Goal: Complete Application Form: Complete application form

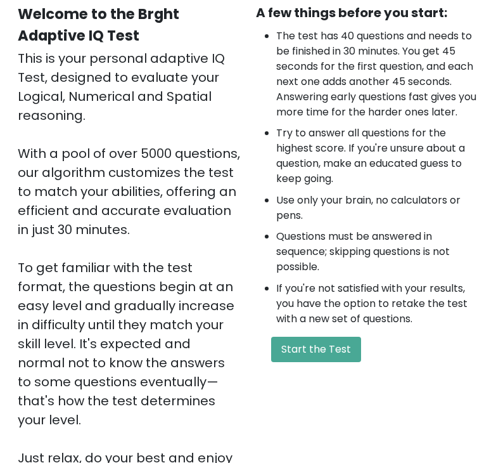
scroll to position [127, 0]
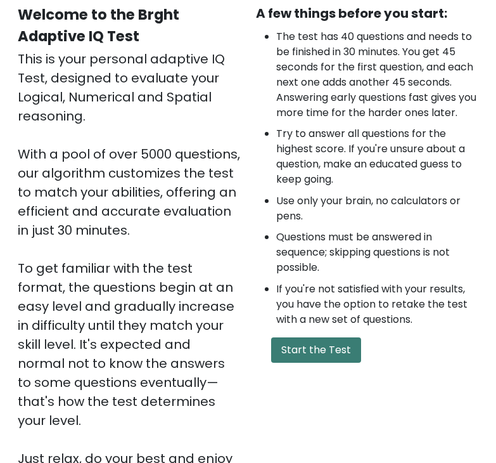
click at [321, 350] on button "Start the Test" at bounding box center [316, 349] width 90 height 25
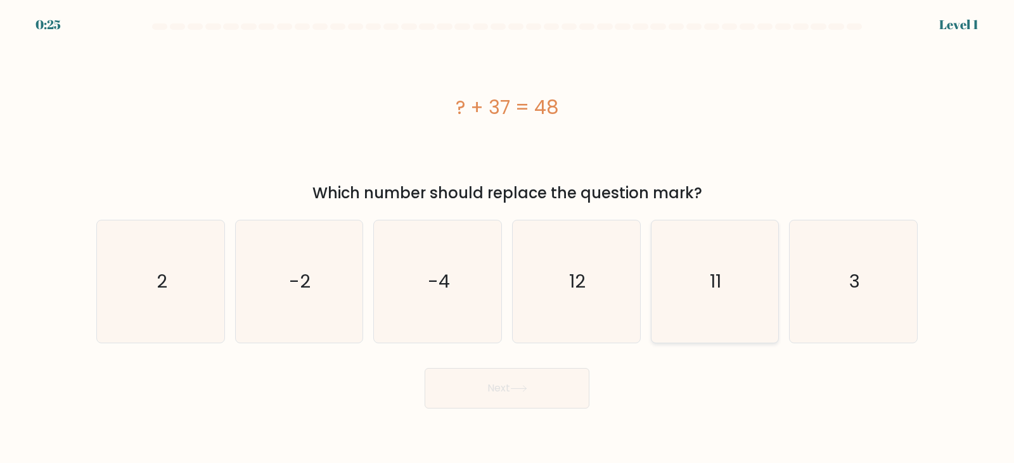
click at [505, 286] on icon "11" at bounding box center [715, 282] width 122 height 122
click at [505, 238] on input "e. 11" at bounding box center [507, 235] width 1 height 6
radio input "true"
click at [503, 385] on button "Next" at bounding box center [507, 388] width 165 height 41
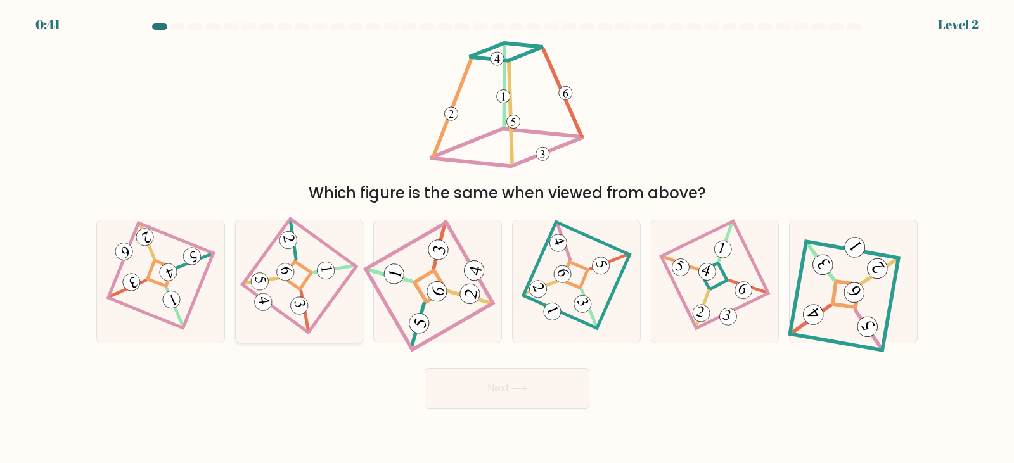
click at [270, 285] on icon at bounding box center [299, 282] width 85 height 98
click at [505, 238] on input "b." at bounding box center [507, 235] width 1 height 6
radio input "true"
click at [505, 390] on icon at bounding box center [518, 388] width 17 height 7
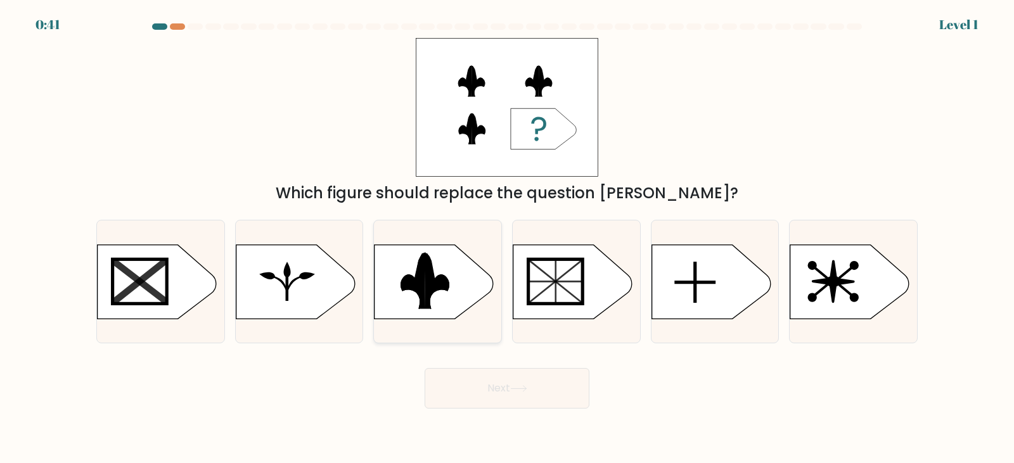
click at [406, 284] on icon at bounding box center [413, 280] width 25 height 56
click at [505, 238] on input "c." at bounding box center [507, 235] width 1 height 6
radio input "true"
click at [505, 389] on icon at bounding box center [518, 389] width 15 height 6
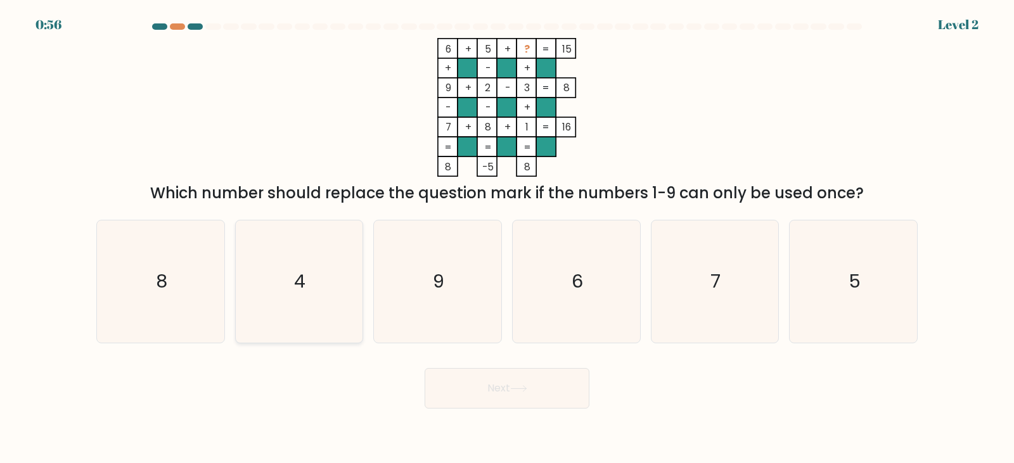
click at [272, 288] on icon "4" at bounding box center [299, 282] width 122 height 122
click at [505, 238] on input "b. 4" at bounding box center [507, 235] width 1 height 6
radio input "true"
click at [479, 384] on button "Next" at bounding box center [507, 388] width 165 height 41
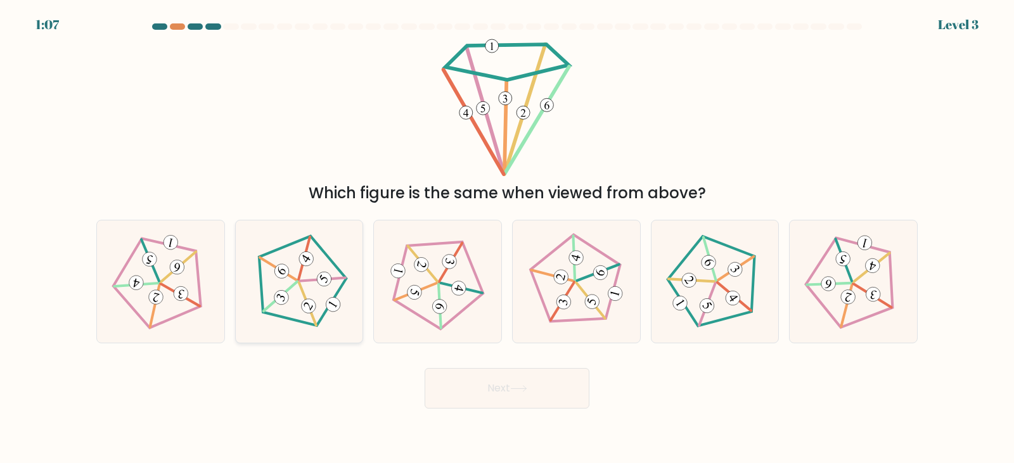
click at [348, 281] on div at bounding box center [299, 282] width 129 height 124
click at [505, 238] on input "b." at bounding box center [507, 235] width 1 height 6
radio input "true"
click at [501, 398] on button "Next" at bounding box center [507, 388] width 165 height 41
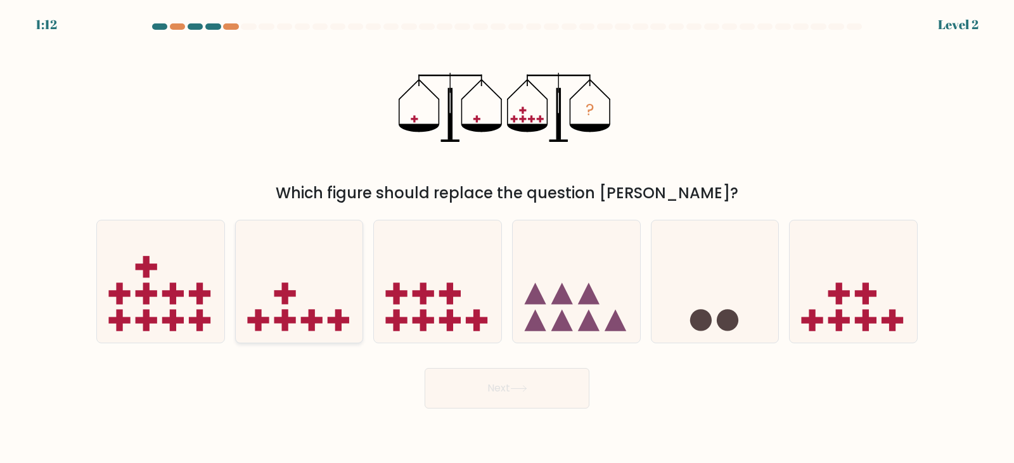
click at [303, 302] on icon at bounding box center [299, 281] width 127 height 105
click at [505, 238] on input "b." at bounding box center [507, 235] width 1 height 6
radio input "true"
click at [505, 385] on button "Next" at bounding box center [507, 388] width 165 height 41
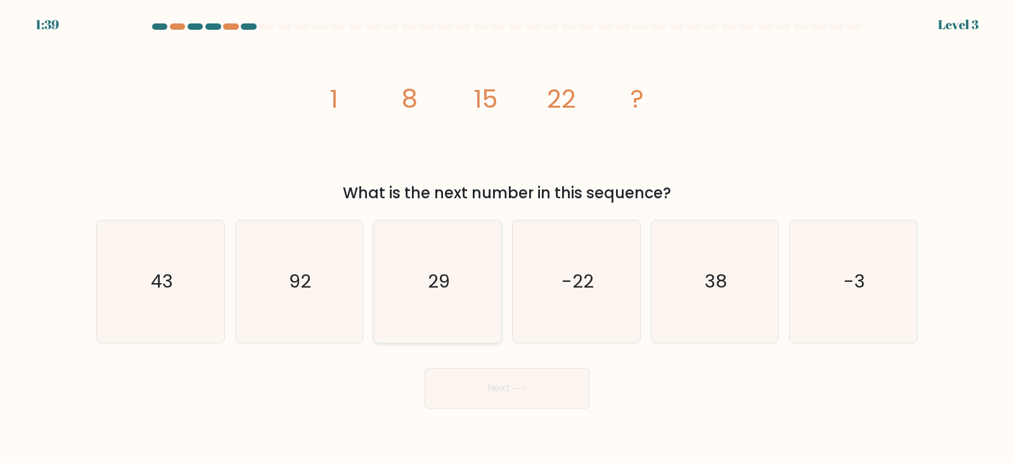
click at [433, 271] on text "29" at bounding box center [439, 281] width 22 height 25
click at [505, 238] on input "c. 29" at bounding box center [507, 235] width 1 height 6
radio input "true"
click at [505, 397] on button "Next" at bounding box center [507, 388] width 165 height 41
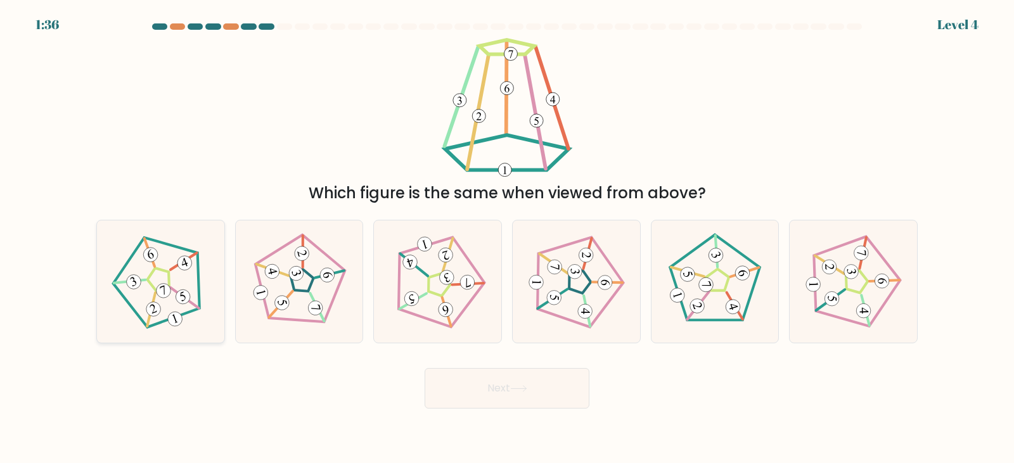
click at [147, 291] on icon at bounding box center [161, 282] width 98 height 98
click at [505, 238] on input "a." at bounding box center [507, 235] width 1 height 6
radio input "true"
click at [505, 392] on icon at bounding box center [518, 388] width 17 height 7
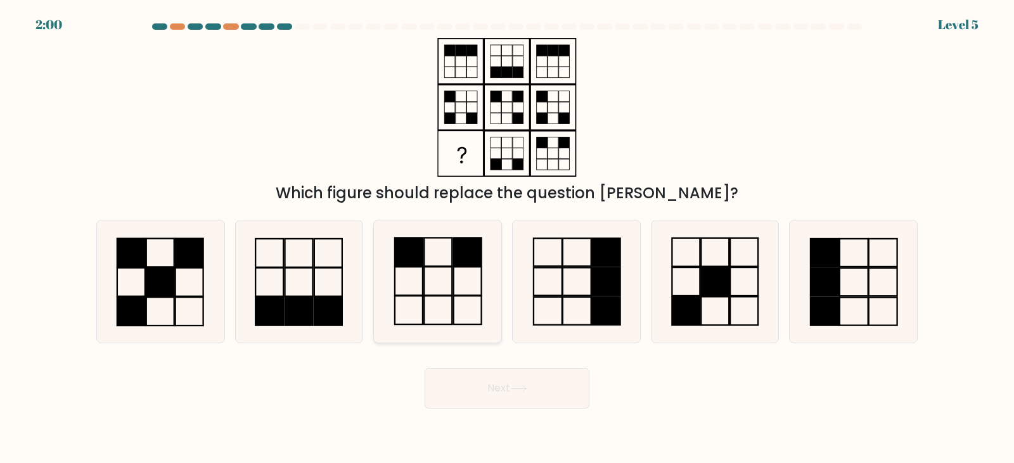
click at [420, 256] on rect at bounding box center [409, 252] width 28 height 29
click at [505, 238] on input "c." at bounding box center [507, 235] width 1 height 6
radio input "true"
click at [505, 390] on button "Next" at bounding box center [507, 388] width 165 height 41
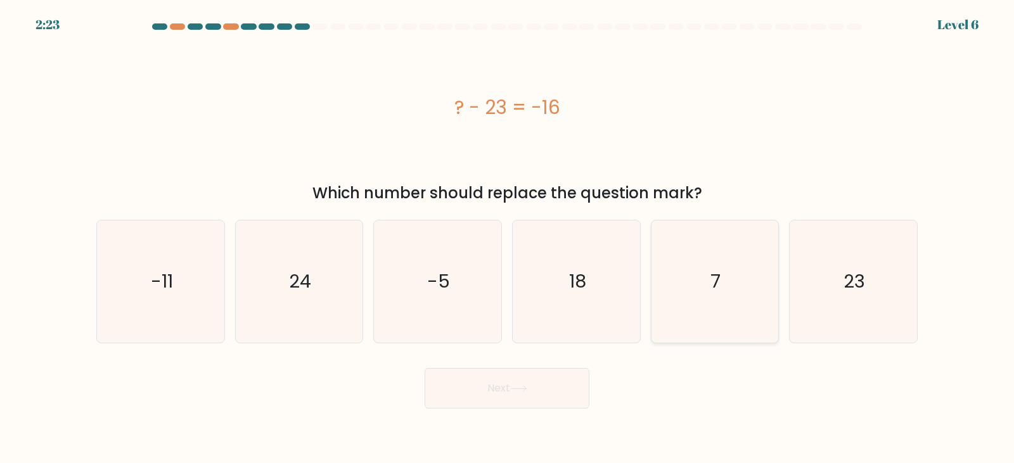
click at [505, 309] on icon "7" at bounding box center [715, 282] width 122 height 122
click at [505, 238] on input "e. 7" at bounding box center [507, 235] width 1 height 6
radio input "true"
click at [505, 394] on button "Next" at bounding box center [507, 388] width 165 height 41
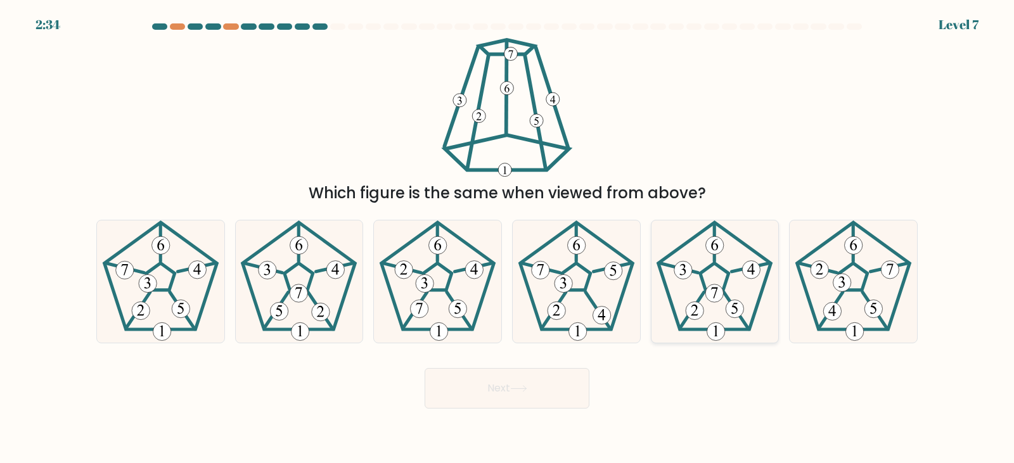
click at [505, 285] on icon at bounding box center [715, 282] width 122 height 122
click at [505, 238] on input "e." at bounding box center [507, 235] width 1 height 6
radio input "true"
click at [489, 382] on button "Next" at bounding box center [507, 388] width 165 height 41
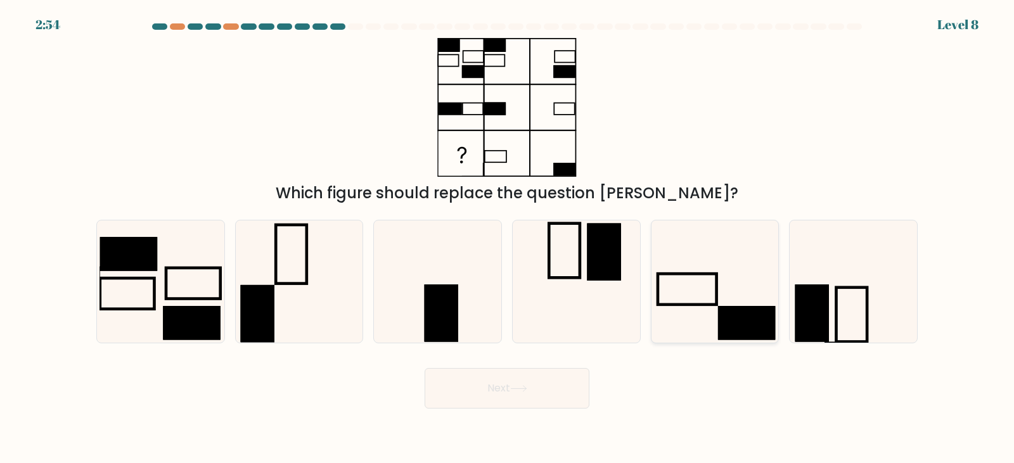
click at [505, 326] on rect at bounding box center [746, 323] width 57 height 34
click at [505, 238] on input "e." at bounding box center [507, 235] width 1 height 6
radio input "true"
click at [505, 387] on icon at bounding box center [518, 388] width 17 height 7
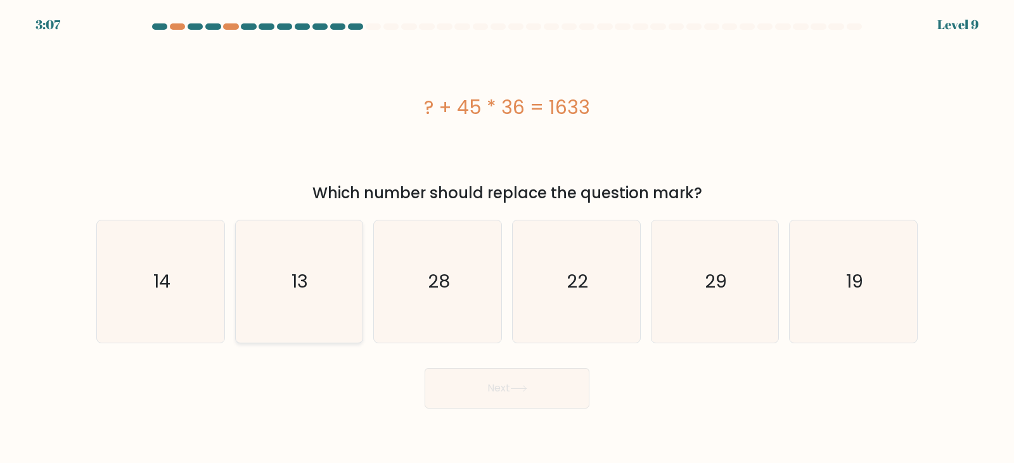
click at [303, 326] on icon "13" at bounding box center [299, 282] width 122 height 122
click at [505, 238] on input "b. 13" at bounding box center [507, 235] width 1 height 6
radio input "true"
click at [505, 382] on button "Next" at bounding box center [507, 388] width 165 height 41
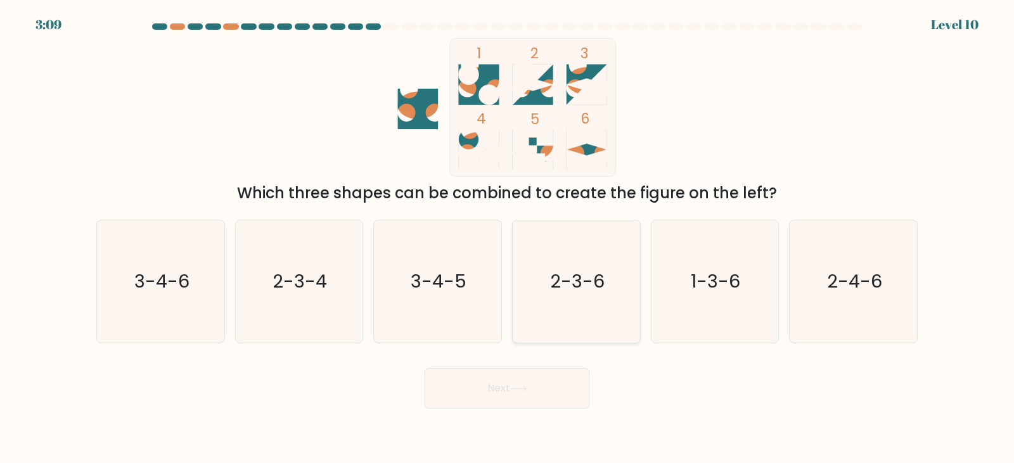
click at [505, 264] on icon "2-3-6" at bounding box center [576, 282] width 122 height 122
click at [505, 238] on input "d. 2-3-6" at bounding box center [507, 235] width 1 height 6
radio input "true"
drag, startPoint x: 524, startPoint y: 384, endPoint x: 534, endPoint y: 390, distance: 12.2
click at [505, 389] on button "Next" at bounding box center [507, 388] width 165 height 41
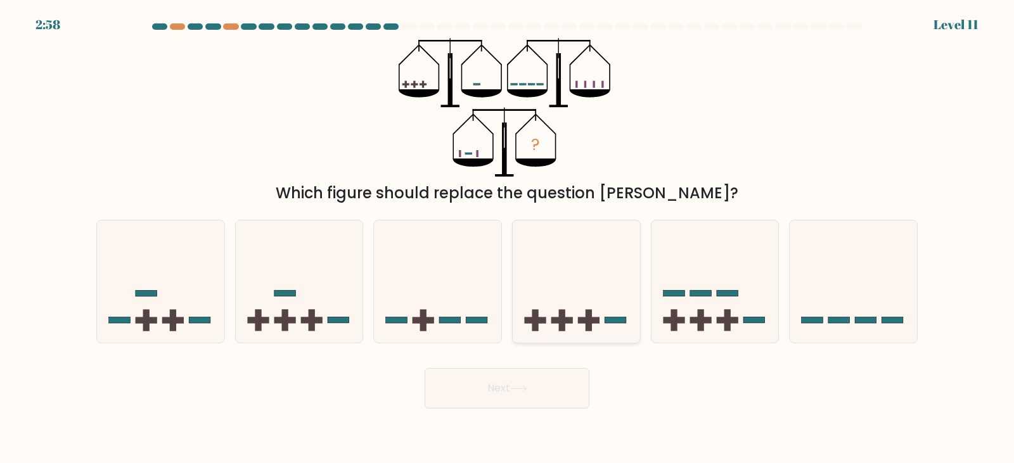
click at [505, 298] on icon at bounding box center [576, 281] width 127 height 105
click at [505, 238] on input "d." at bounding box center [507, 235] width 1 height 6
radio input "true"
click at [496, 406] on button "Next" at bounding box center [507, 388] width 165 height 41
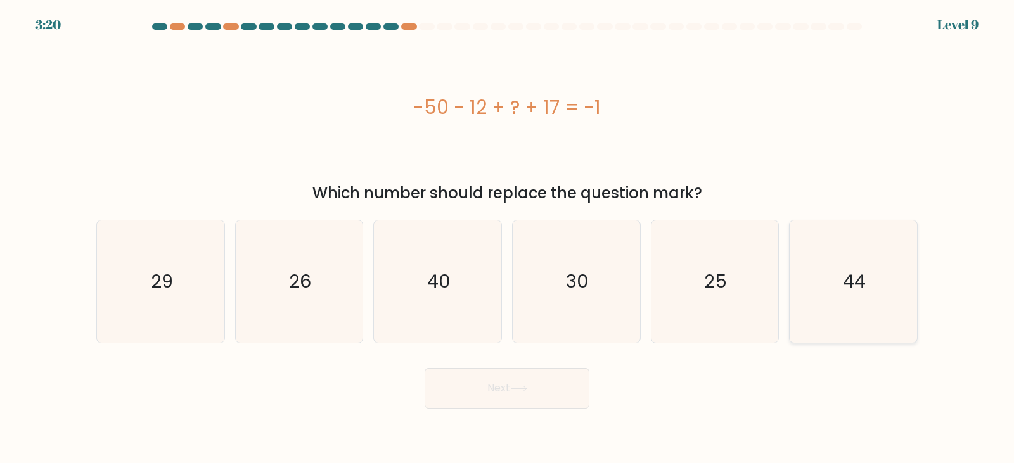
click at [505, 286] on text "44" at bounding box center [855, 281] width 23 height 25
click at [505, 238] on input "f. 44" at bounding box center [507, 235] width 1 height 6
radio input "true"
click at [505, 401] on button "Next" at bounding box center [507, 388] width 165 height 41
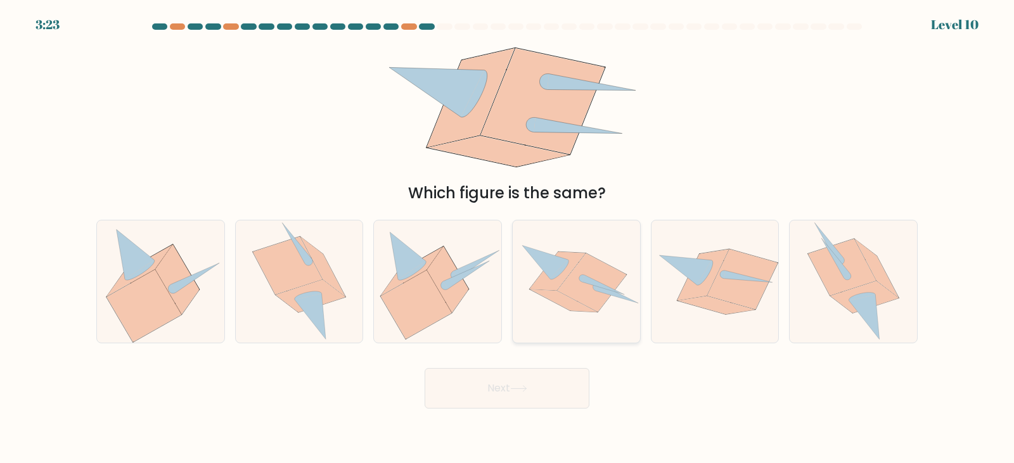
click at [505, 315] on icon at bounding box center [576, 282] width 127 height 93
click at [505, 238] on input "d." at bounding box center [507, 235] width 1 height 6
radio input "true"
click at [505, 292] on icon at bounding box center [742, 280] width 70 height 60
click at [505, 238] on input "e." at bounding box center [507, 235] width 1 height 6
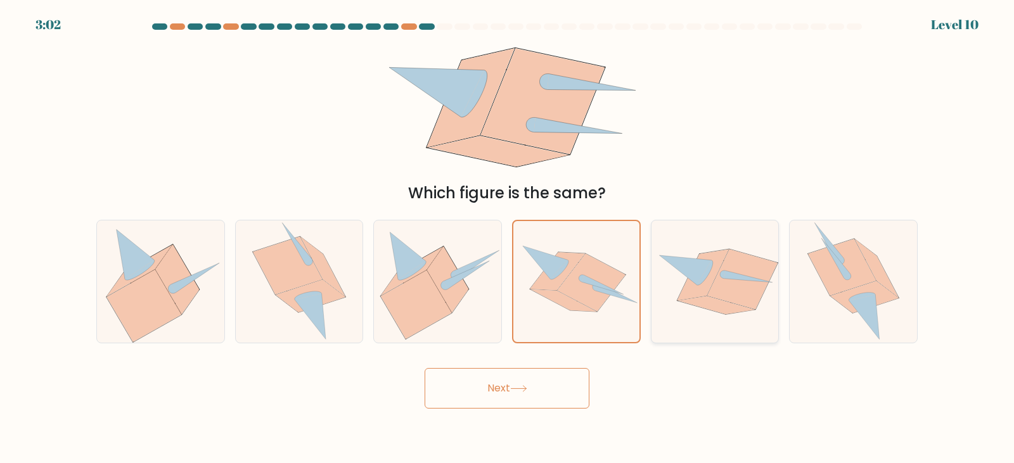
radio input "true"
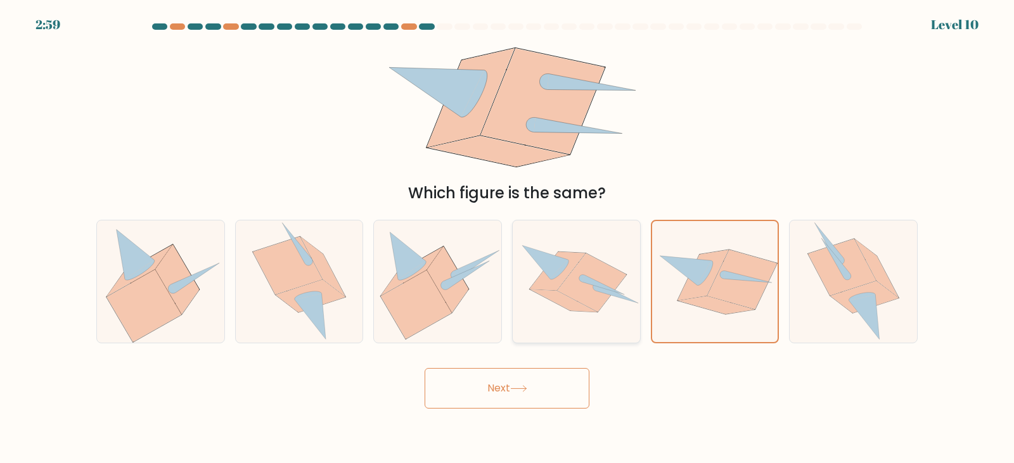
click at [505, 287] on icon at bounding box center [596, 287] width 6 height 8
click at [505, 238] on input "d." at bounding box center [507, 235] width 1 height 6
radio input "true"
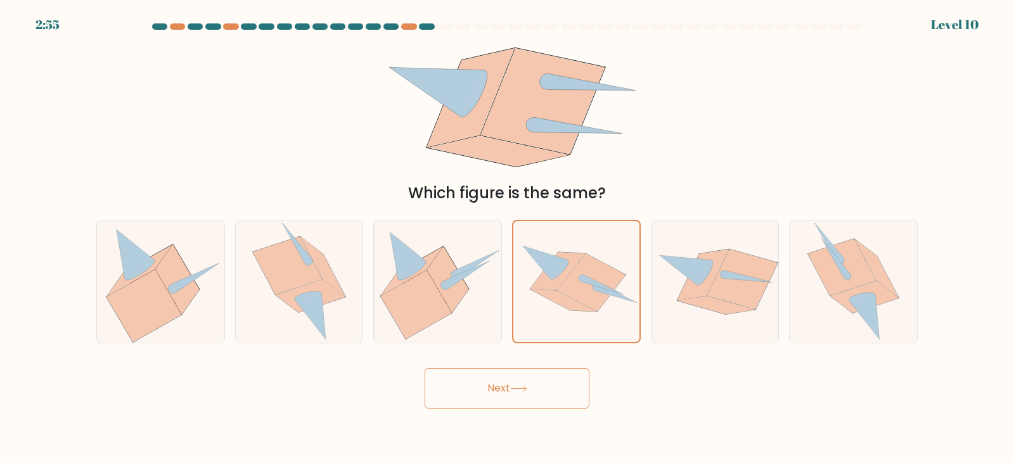
click at [505, 386] on button "Next" at bounding box center [507, 388] width 165 height 41
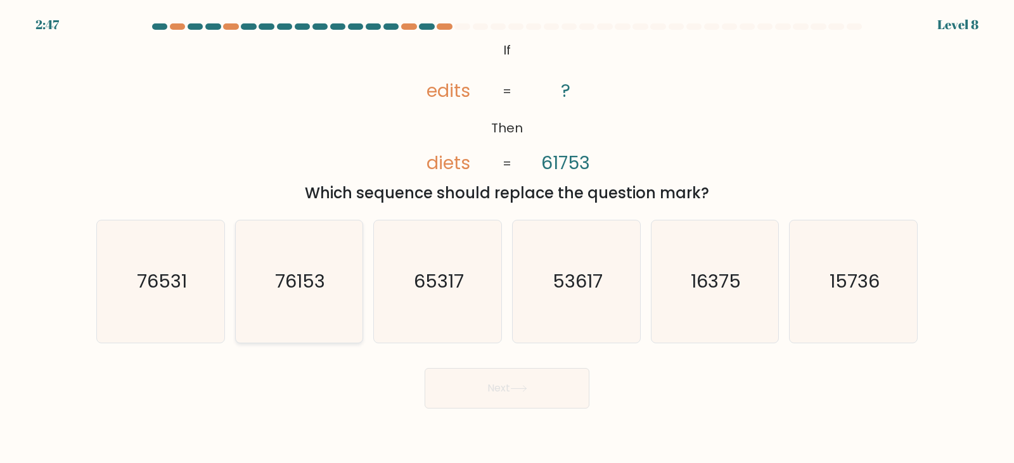
click at [307, 287] on text "76153" at bounding box center [300, 281] width 50 height 25
click at [505, 238] on input "b. 76153" at bounding box center [507, 235] width 1 height 6
radio input "true"
click at [505, 394] on button "Next" at bounding box center [507, 388] width 165 height 41
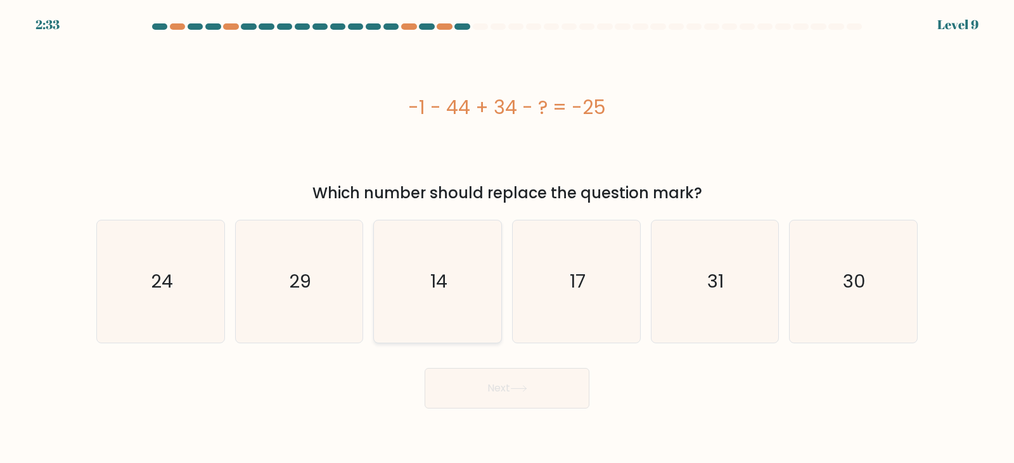
click at [454, 298] on icon "14" at bounding box center [438, 282] width 122 height 122
click at [505, 238] on input "c. 14" at bounding box center [507, 235] width 1 height 6
radio input "true"
click at [503, 392] on button "Next" at bounding box center [507, 388] width 165 height 41
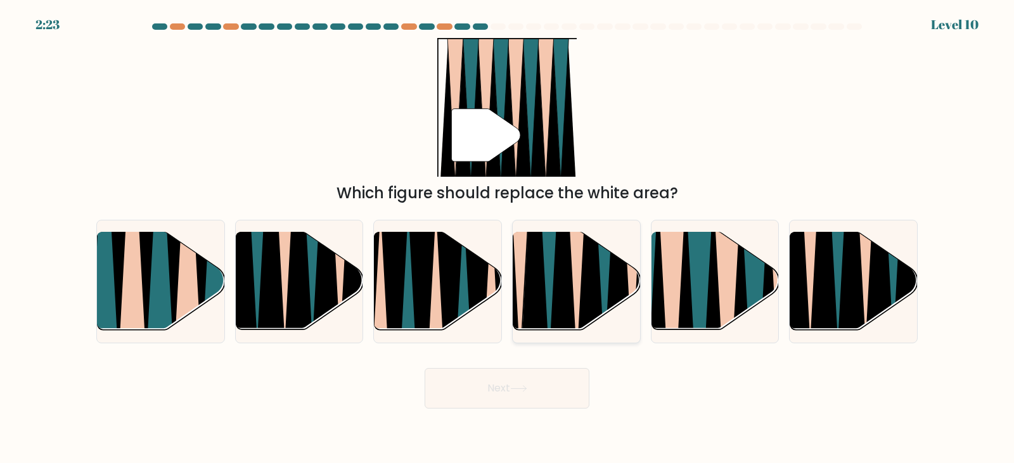
click at [505, 292] on icon at bounding box center [520, 230] width 29 height 255
click at [505, 238] on input "d." at bounding box center [507, 235] width 1 height 6
radio input "true"
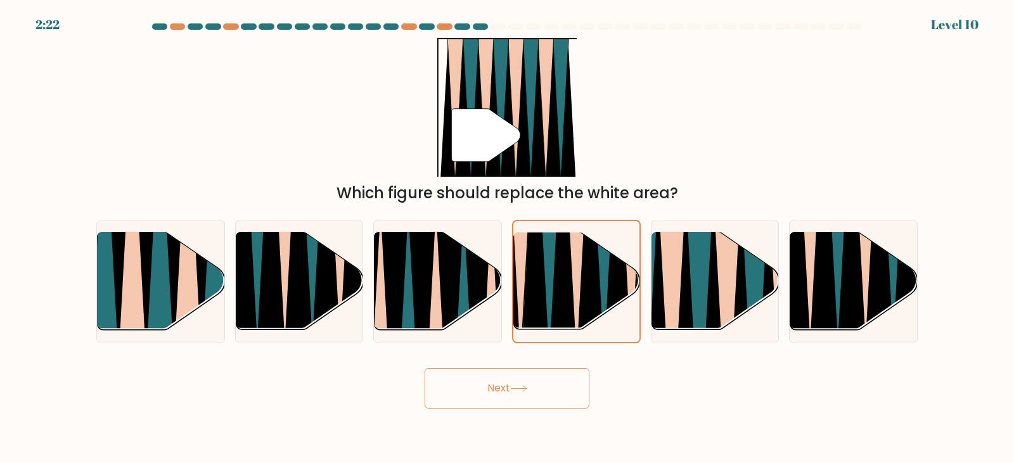
click at [503, 387] on button "Next" at bounding box center [507, 388] width 165 height 41
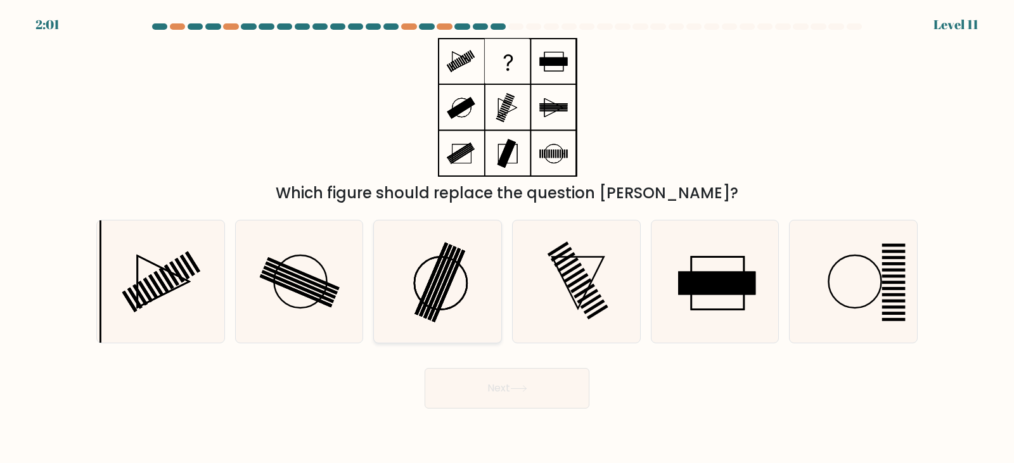
click at [454, 260] on rect at bounding box center [444, 284] width 33 height 72
click at [505, 238] on input "c." at bounding box center [507, 235] width 1 height 6
radio input "true"
click at [505, 396] on button "Next" at bounding box center [507, 388] width 165 height 41
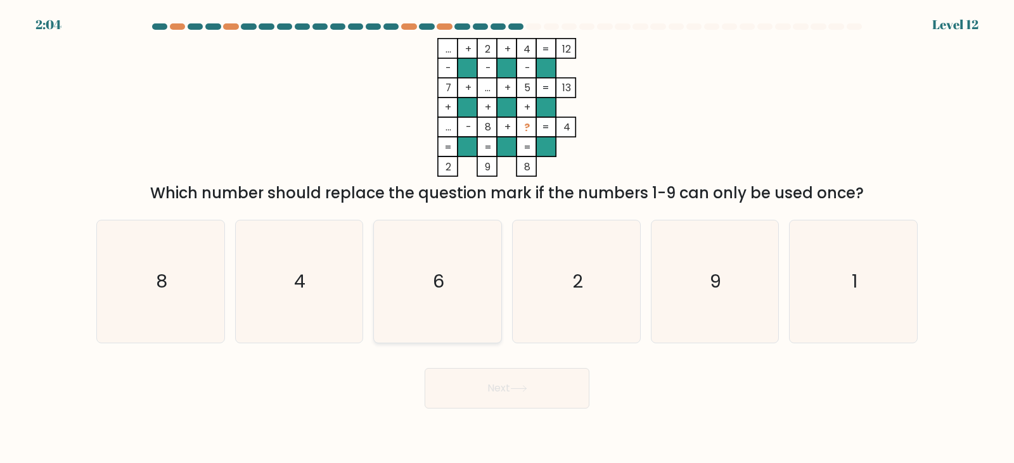
click at [469, 280] on icon "6" at bounding box center [438, 282] width 122 height 122
click at [505, 238] on input "c. 6" at bounding box center [507, 235] width 1 height 6
radio input "true"
click at [505, 394] on button "Next" at bounding box center [507, 388] width 165 height 41
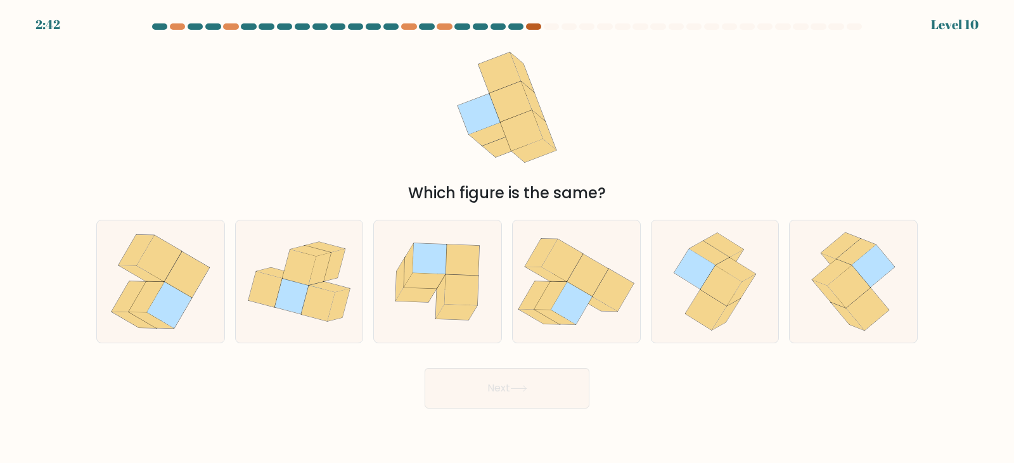
click at [505, 25] on div at bounding box center [533, 26] width 15 height 6
click at [505, 290] on icon at bounding box center [587, 276] width 41 height 42
click at [505, 238] on input "d." at bounding box center [507, 235] width 1 height 6
radio input "true"
click at [497, 389] on button "Next" at bounding box center [507, 388] width 165 height 41
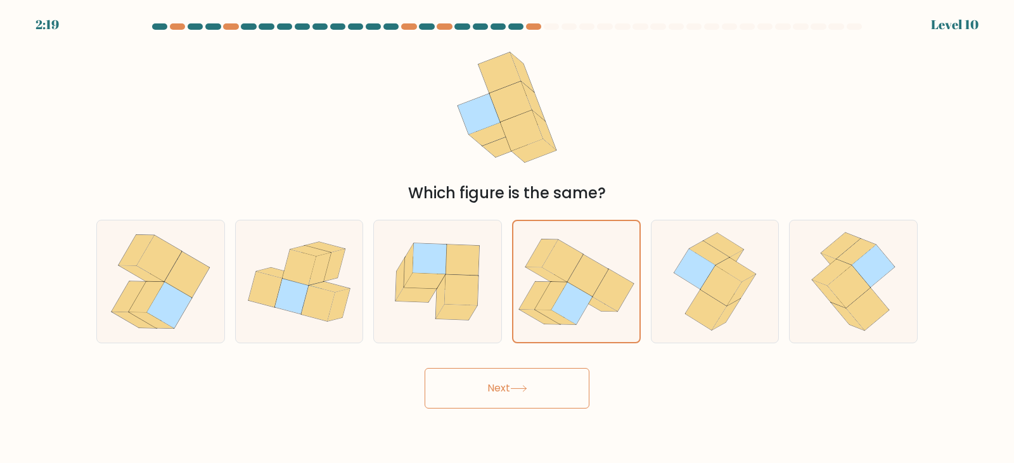
click at [498, 394] on button "Next" at bounding box center [507, 388] width 165 height 41
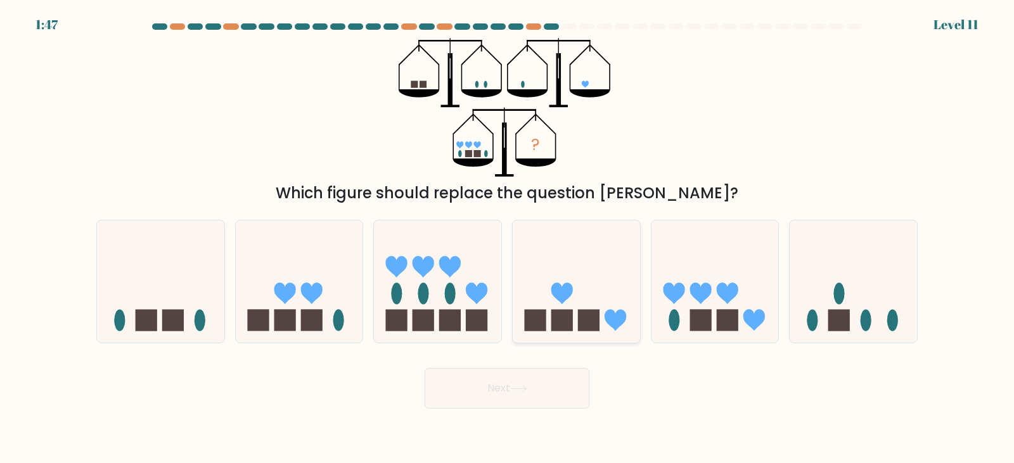
click at [505, 283] on icon at bounding box center [576, 281] width 127 height 105
click at [505, 238] on input "d." at bounding box center [507, 235] width 1 height 6
radio input "true"
click at [505, 381] on button "Next" at bounding box center [507, 388] width 165 height 41
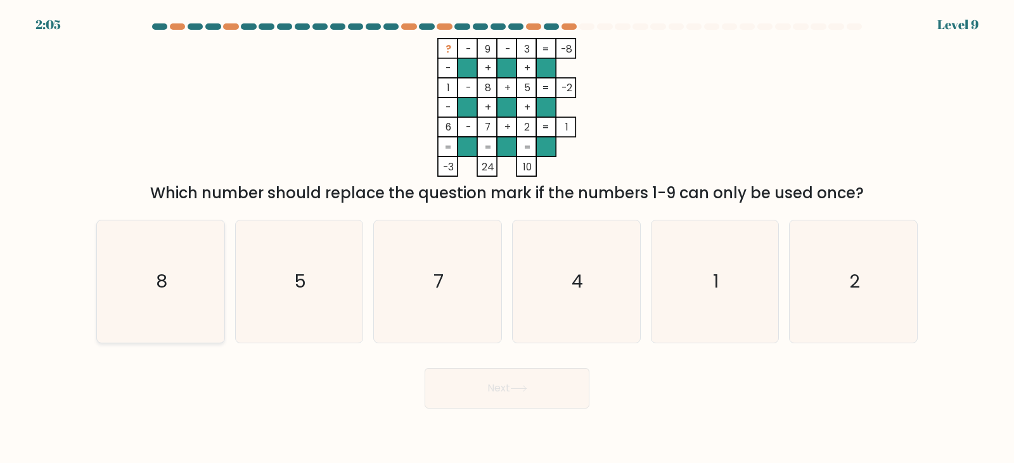
click at [153, 285] on icon "8" at bounding box center [161, 282] width 122 height 122
click at [505, 238] on input "a. 8" at bounding box center [507, 235] width 1 height 6
radio input "true"
click at [505, 398] on button "Next" at bounding box center [507, 388] width 165 height 41
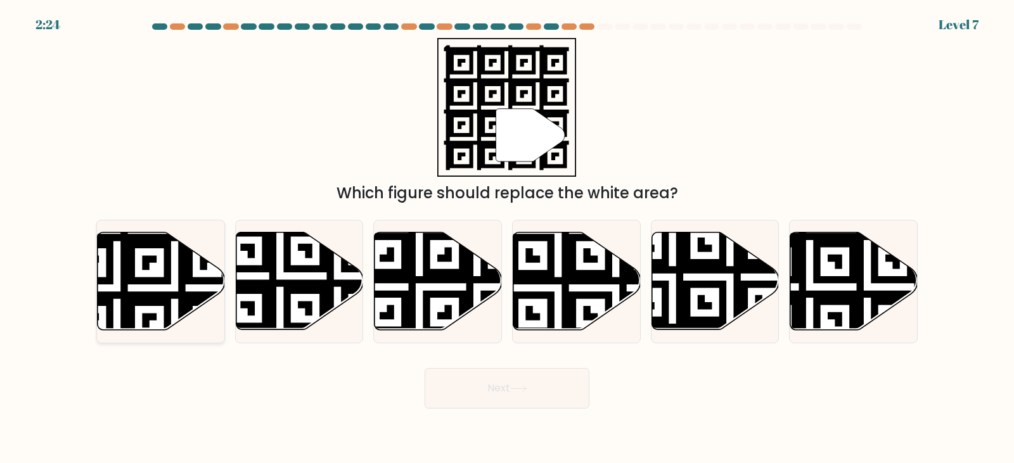
click at [154, 301] on icon at bounding box center [117, 230] width 231 height 231
click at [505, 238] on input "a." at bounding box center [507, 235] width 1 height 6
radio input "true"
click at [505, 398] on button "Next" at bounding box center [507, 388] width 165 height 41
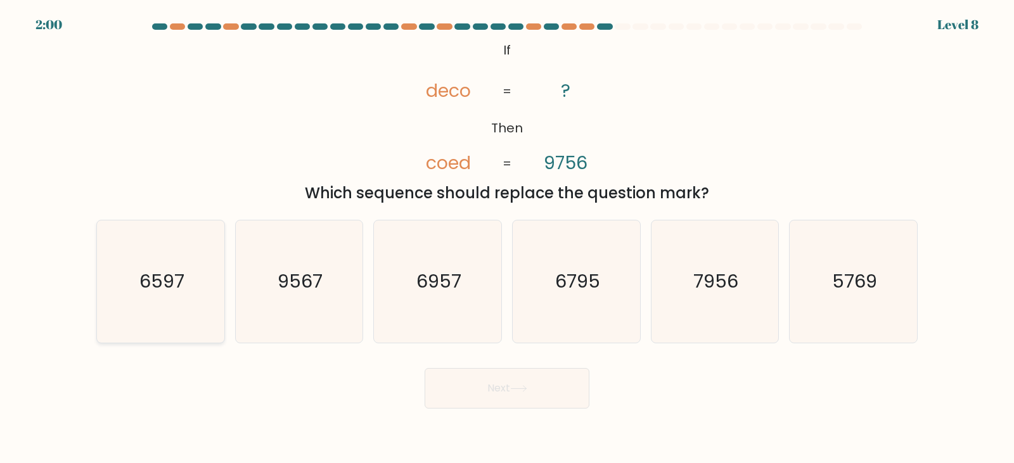
click at [186, 286] on icon "6597" at bounding box center [161, 282] width 122 height 122
click at [505, 238] on input "a. 6597" at bounding box center [507, 235] width 1 height 6
radio input "true"
click at [505, 384] on button "Next" at bounding box center [507, 388] width 165 height 41
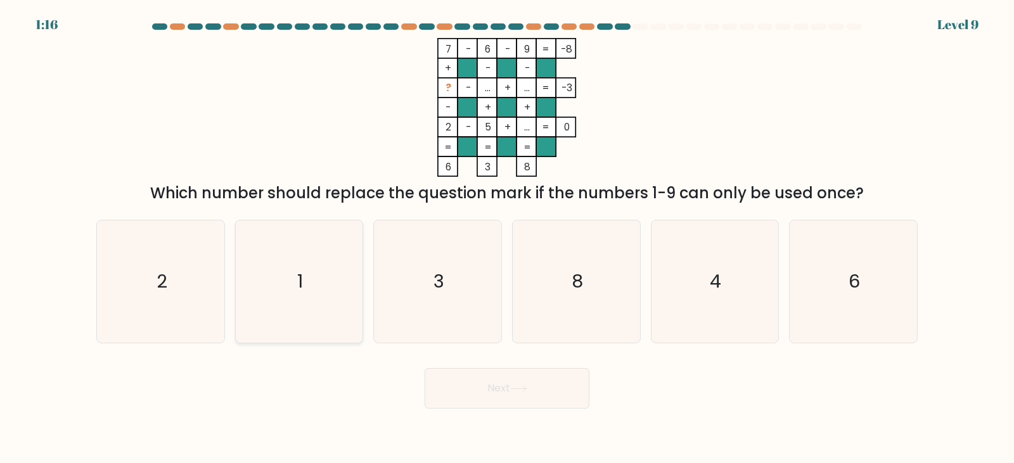
drag, startPoint x: 275, startPoint y: 295, endPoint x: 281, endPoint y: 299, distance: 7.7
click at [279, 297] on icon "1" at bounding box center [299, 282] width 122 height 122
click at [505, 238] on input "b. 1" at bounding box center [507, 235] width 1 height 6
radio input "true"
click at [491, 380] on button "Next" at bounding box center [507, 388] width 165 height 41
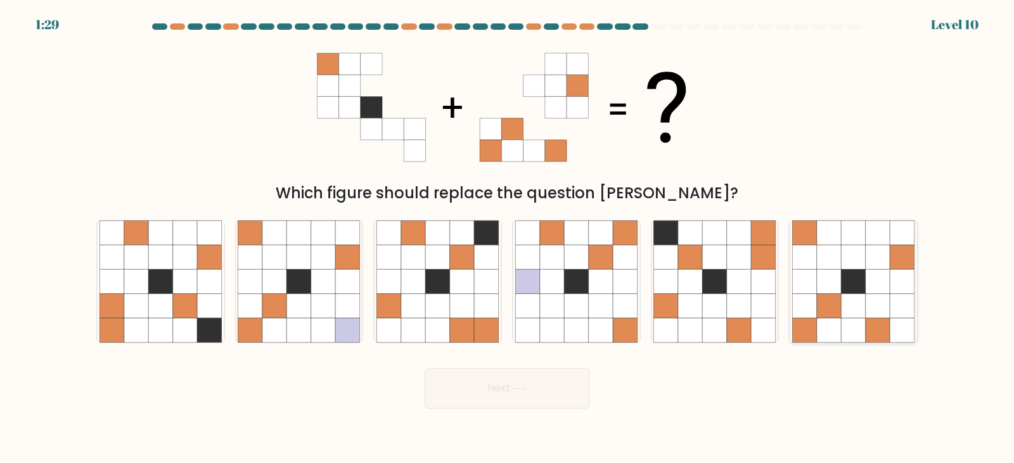
click at [505, 306] on icon at bounding box center [878, 306] width 24 height 24
click at [505, 238] on input "f." at bounding box center [507, 235] width 1 height 6
radio input "true"
click at [505, 384] on button "Next" at bounding box center [507, 388] width 165 height 41
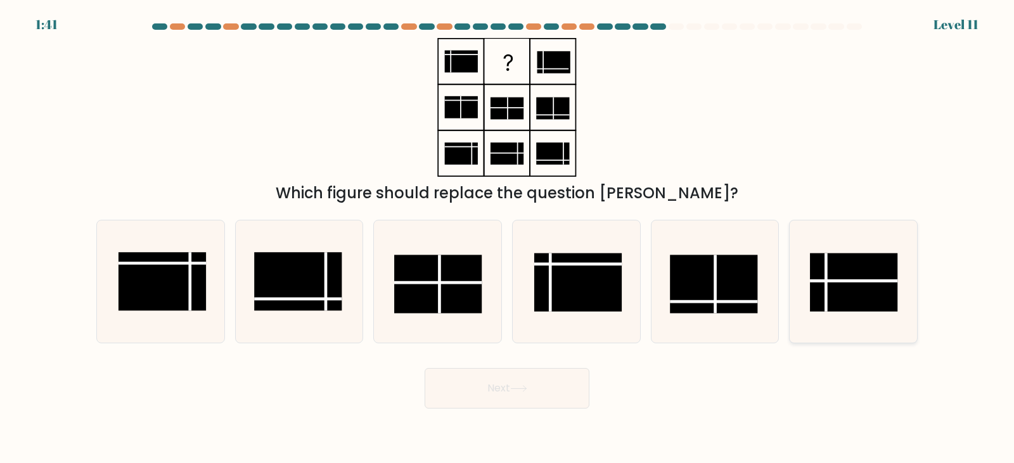
click at [505, 286] on rect at bounding box center [853, 283] width 87 height 58
click at [505, 238] on input "f." at bounding box center [507, 235] width 1 height 6
radio input "true"
click at [505, 388] on button "Next" at bounding box center [507, 388] width 165 height 41
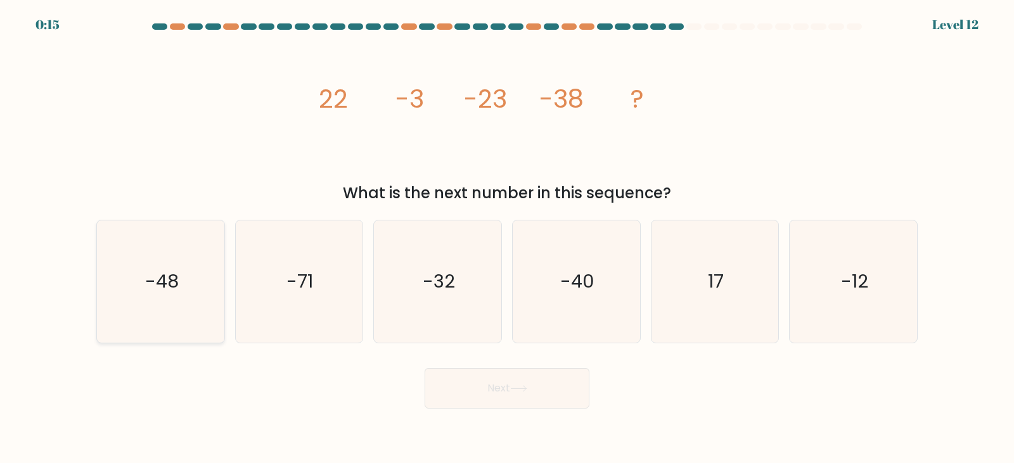
click at [164, 285] on text "-48" at bounding box center [162, 281] width 34 height 25
click at [505, 238] on input "a. -48" at bounding box center [507, 235] width 1 height 6
radio input "true"
click at [505, 382] on button "Next" at bounding box center [507, 388] width 165 height 41
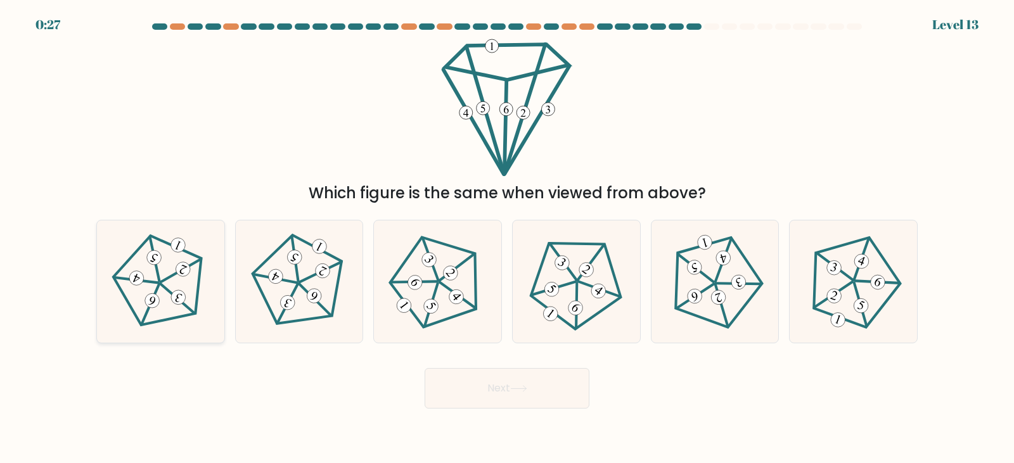
click at [172, 273] on icon at bounding box center [161, 282] width 98 height 98
click at [505, 238] on input "a." at bounding box center [507, 235] width 1 height 6
radio input "true"
click at [505, 395] on button "Next" at bounding box center [507, 388] width 165 height 41
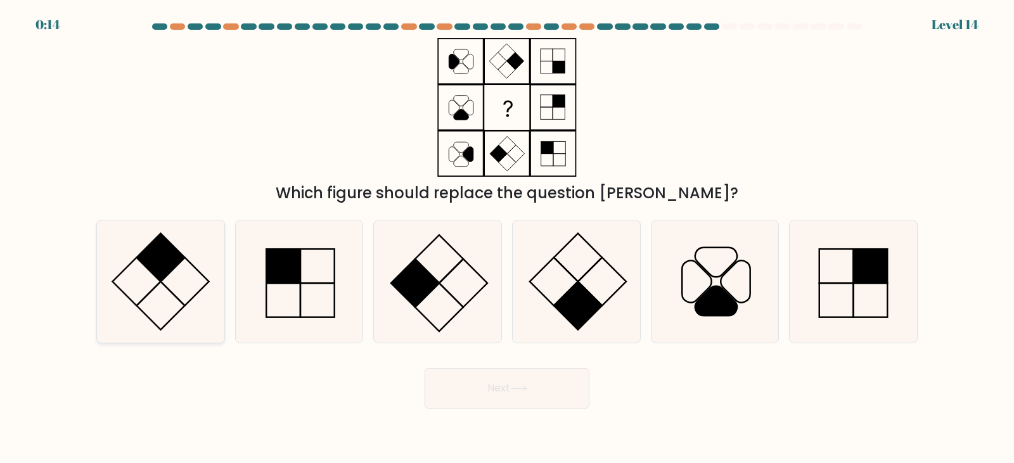
click at [172, 274] on icon at bounding box center [161, 282] width 122 height 122
click at [505, 238] on input "a." at bounding box center [507, 235] width 1 height 6
radio input "true"
click at [505, 390] on button "Next" at bounding box center [507, 388] width 165 height 41
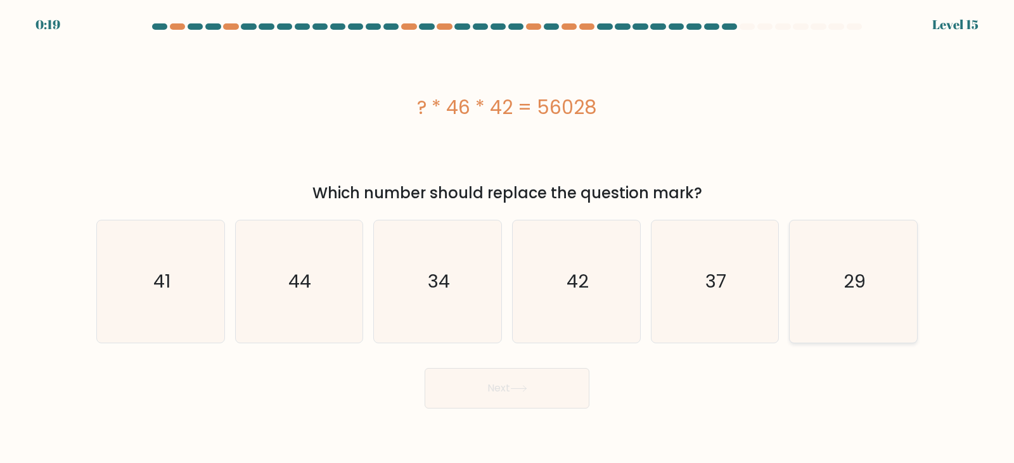
click at [505, 312] on icon "29" at bounding box center [853, 282] width 122 height 122
click at [505, 238] on input "f. 29" at bounding box center [507, 235] width 1 height 6
radio input "true"
click at [479, 380] on button "Next" at bounding box center [507, 388] width 165 height 41
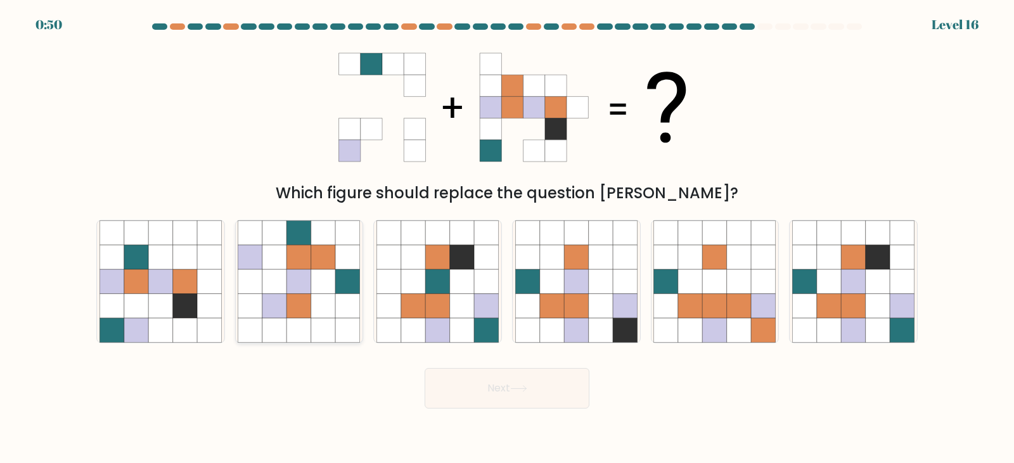
click at [302, 276] on icon at bounding box center [299, 282] width 24 height 24
click at [505, 238] on input "b." at bounding box center [507, 235] width 1 height 6
radio input "true"
click at [464, 373] on button "Next" at bounding box center [507, 388] width 165 height 41
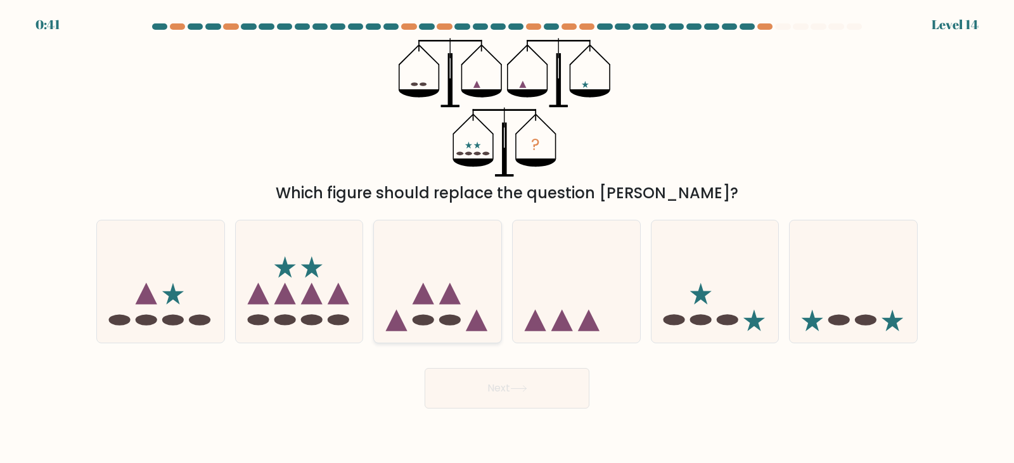
click at [452, 288] on icon at bounding box center [450, 294] width 22 height 22
click at [505, 238] on input "c." at bounding box center [507, 235] width 1 height 6
radio input "true"
click at [505, 389] on icon at bounding box center [518, 388] width 17 height 7
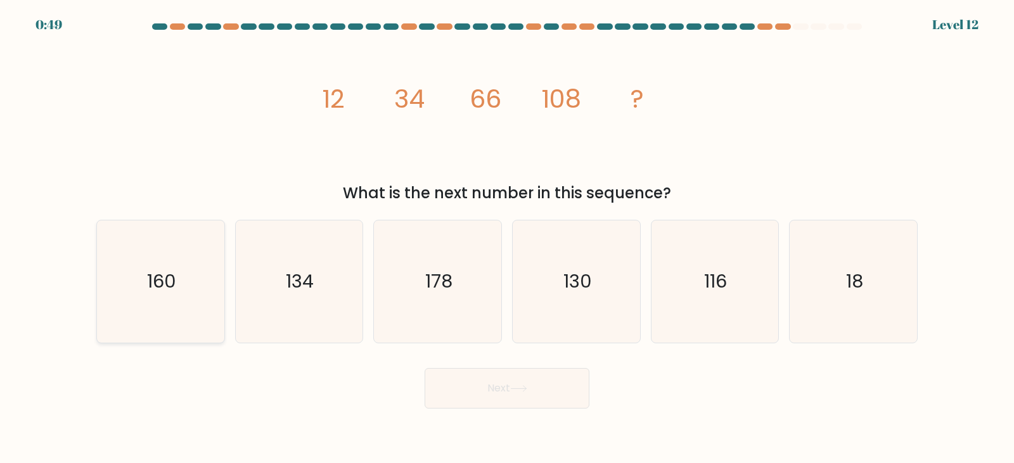
click at [127, 291] on icon "160" at bounding box center [161, 282] width 122 height 122
click at [505, 238] on input "a. 160" at bounding box center [507, 235] width 1 height 6
radio input "true"
click at [505, 385] on button "Next" at bounding box center [507, 388] width 165 height 41
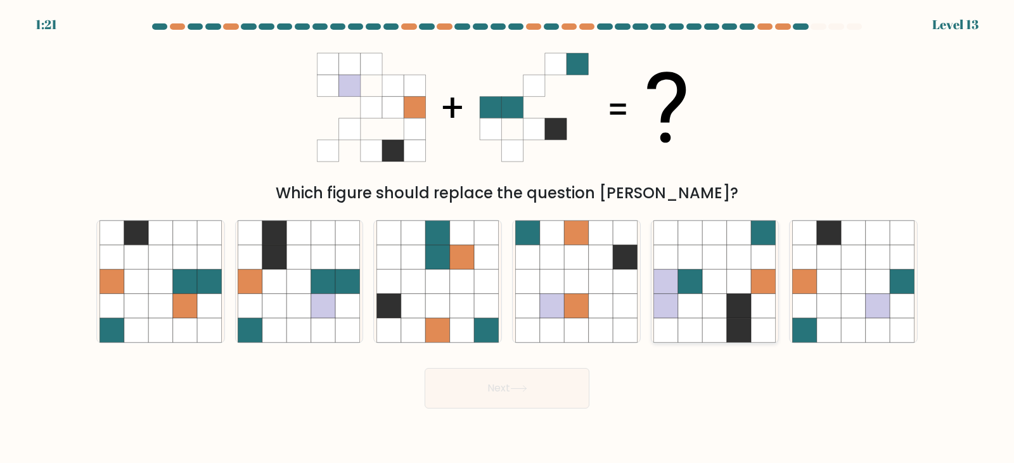
click at [505, 297] on icon at bounding box center [715, 306] width 24 height 24
click at [505, 238] on input "e." at bounding box center [507, 235] width 1 height 6
radio input "true"
click at [505, 396] on button "Next" at bounding box center [507, 388] width 165 height 41
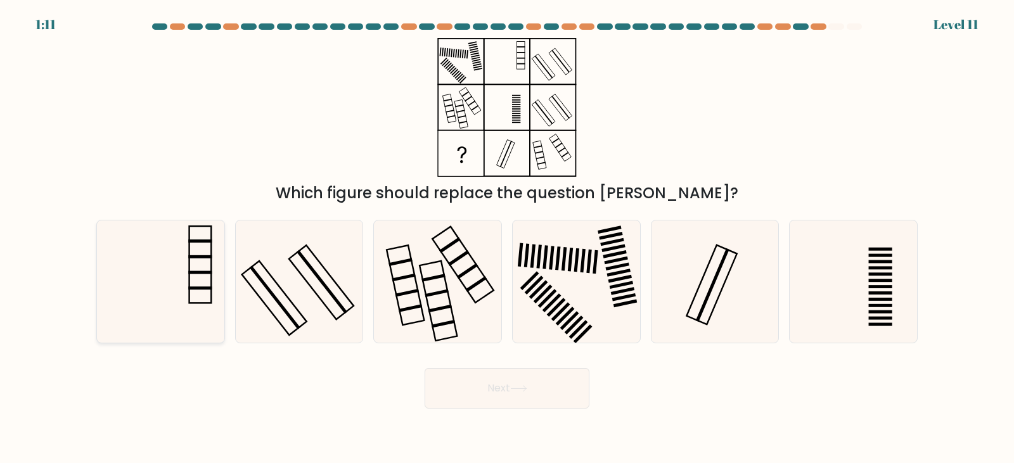
click at [187, 283] on icon at bounding box center [161, 282] width 122 height 122
click at [505, 238] on input "a." at bounding box center [507, 235] width 1 height 6
radio input "true"
click at [505, 397] on button "Next" at bounding box center [507, 388] width 165 height 41
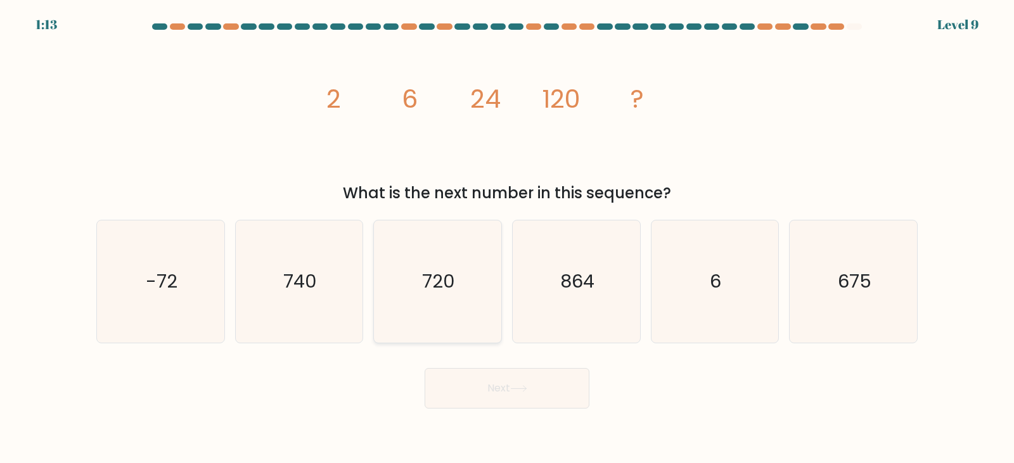
click at [430, 308] on icon "720" at bounding box center [438, 282] width 122 height 122
click at [505, 238] on input "c. 720" at bounding box center [507, 235] width 1 height 6
radio input "true"
click at [505, 402] on button "Next" at bounding box center [507, 388] width 165 height 41
click at [505, 387] on icon at bounding box center [518, 388] width 17 height 7
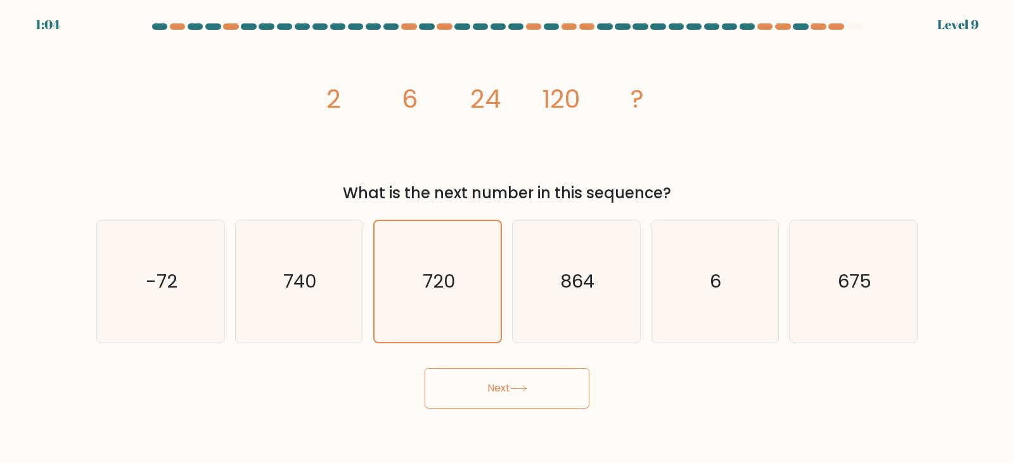
click at [505, 388] on button "Next" at bounding box center [507, 388] width 165 height 41
click at [450, 290] on text "720" at bounding box center [439, 281] width 32 height 25
click at [505, 238] on input "c. 720" at bounding box center [507, 235] width 1 height 6
click at [482, 384] on button "Next" at bounding box center [507, 388] width 165 height 41
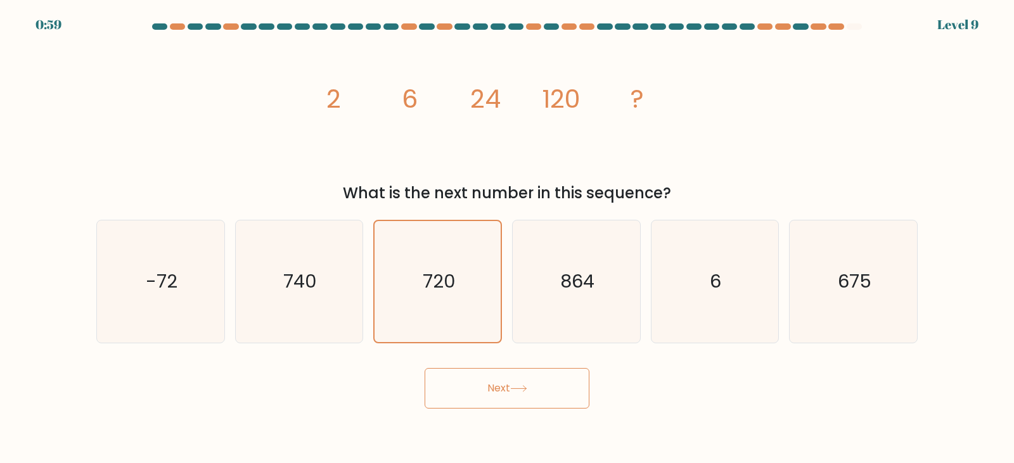
click at [483, 384] on button "Next" at bounding box center [507, 388] width 165 height 41
click at [505, 96] on div "image/svg+xml 2 6 24 120 ? What is the next number in this sequence?" at bounding box center [507, 121] width 837 height 167
click at [345, 311] on icon "740" at bounding box center [299, 282] width 122 height 122
click at [505, 238] on input "b. 740" at bounding box center [507, 235] width 1 height 6
radio input "true"
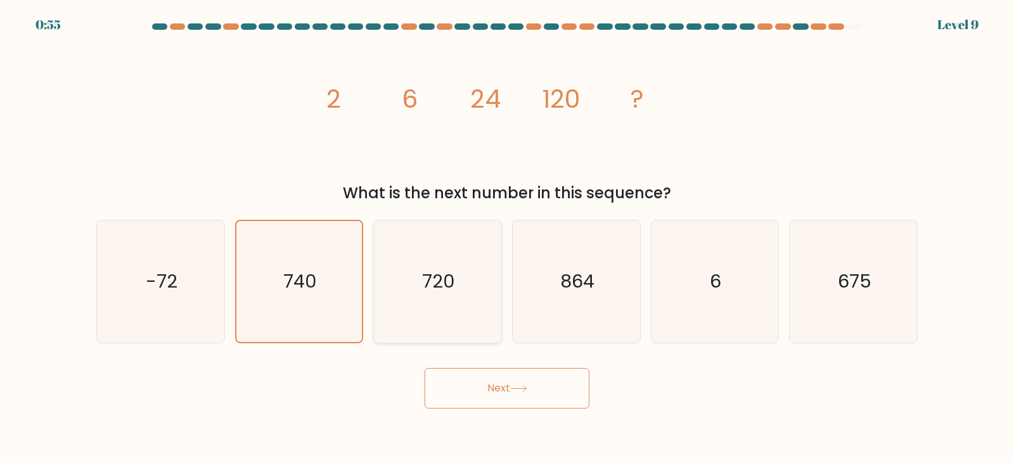
click at [402, 309] on icon "720" at bounding box center [438, 282] width 122 height 122
click at [505, 238] on input "c. 720" at bounding box center [507, 235] width 1 height 6
radio input "true"
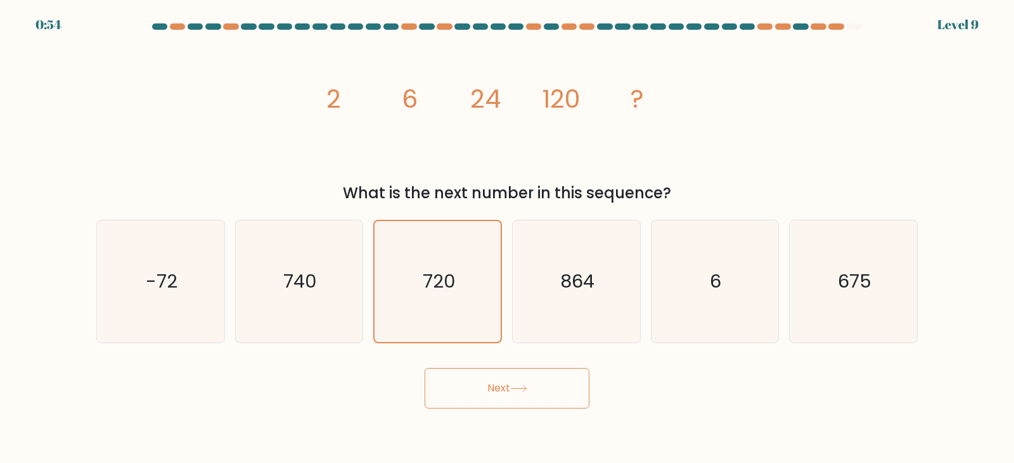
click at [505, 401] on button "Next" at bounding box center [507, 388] width 165 height 41
click at [497, 386] on button "Next" at bounding box center [507, 388] width 165 height 41
click at [505, 23] on div "0:51 Level 9" at bounding box center [507, 17] width 1014 height 34
click at [505, 393] on button "Next" at bounding box center [507, 388] width 165 height 41
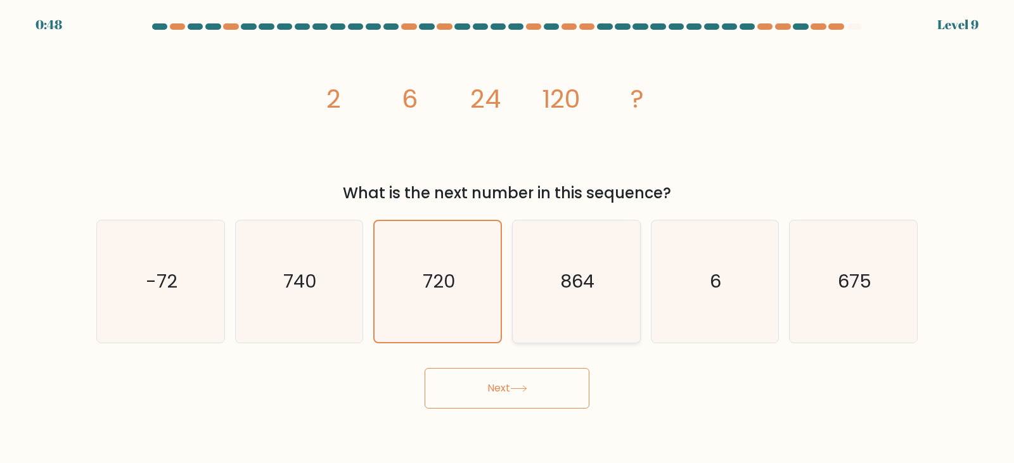
click at [505, 337] on icon "864" at bounding box center [576, 282] width 122 height 122
click at [505, 238] on input "d. 864" at bounding box center [507, 235] width 1 height 6
radio input "true"
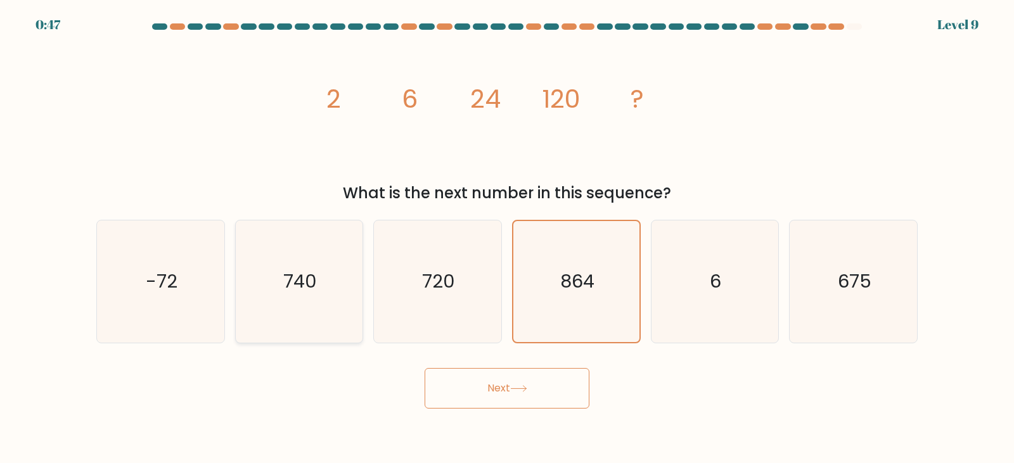
drag, startPoint x: 280, startPoint y: 300, endPoint x: 287, endPoint y: 299, distance: 6.6
click at [280, 300] on icon "740" at bounding box center [299, 282] width 122 height 122
click at [505, 238] on input "b. 740" at bounding box center [507, 235] width 1 height 6
radio input "true"
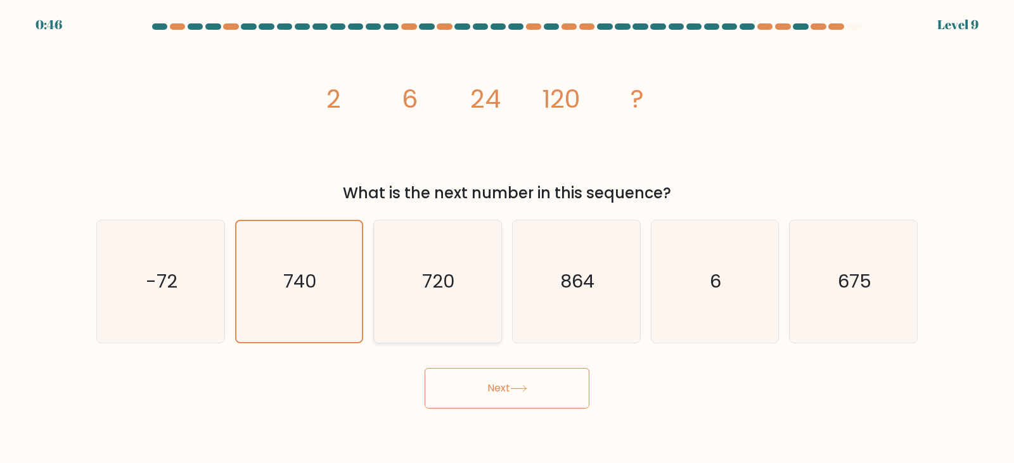
click at [432, 285] on text "720" at bounding box center [439, 281] width 33 height 25
click at [505, 238] on input "c. 720" at bounding box center [507, 235] width 1 height 6
radio input "true"
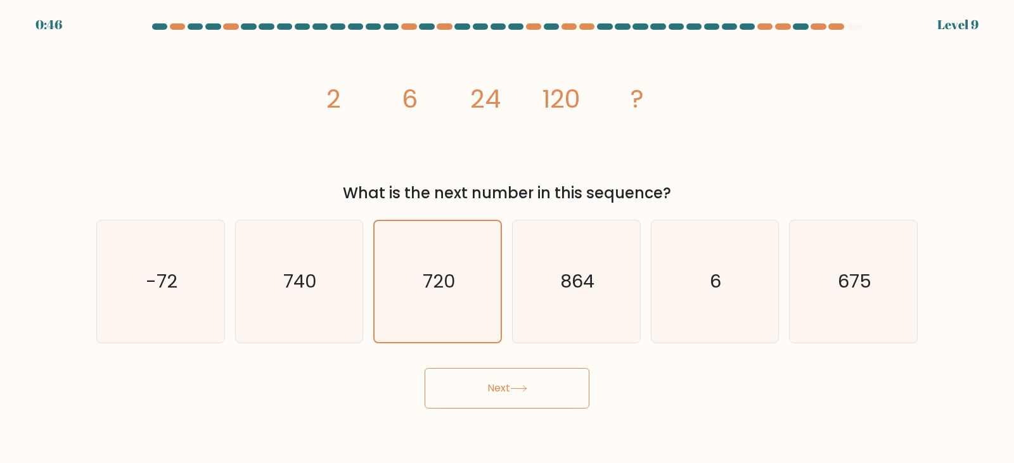
click at [495, 390] on button "Next" at bounding box center [507, 388] width 165 height 41
click at [495, 389] on button "Next" at bounding box center [507, 388] width 165 height 41
drag, startPoint x: 495, startPoint y: 389, endPoint x: 687, endPoint y: 170, distance: 291.5
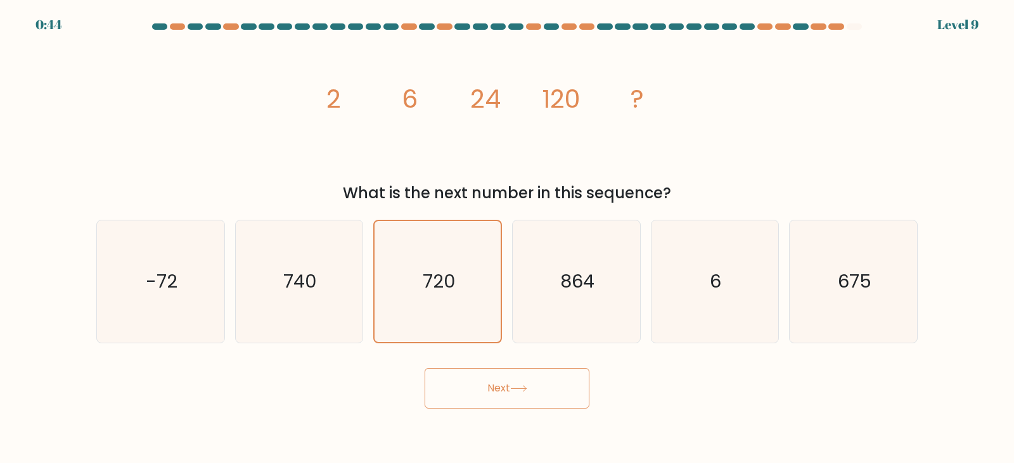
click at [496, 389] on button "Next" at bounding box center [507, 388] width 165 height 41
click at [505, 27] on div at bounding box center [854, 26] width 15 height 6
drag, startPoint x: 859, startPoint y: 25, endPoint x: 866, endPoint y: 25, distance: 7.0
click at [505, 25] on at bounding box center [507, 26] width 712 height 6
click at [505, 25] on div at bounding box center [507, 28] width 837 height 11
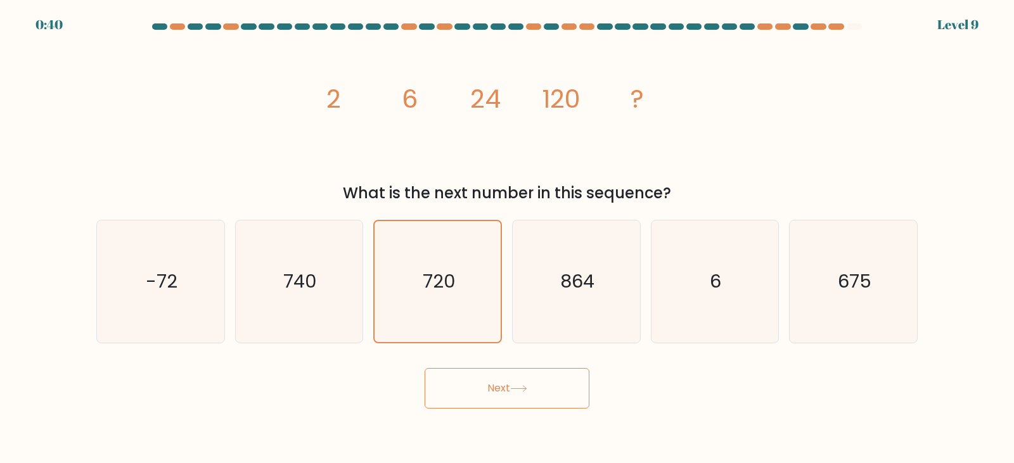
click at [505, 389] on icon at bounding box center [518, 389] width 15 height 6
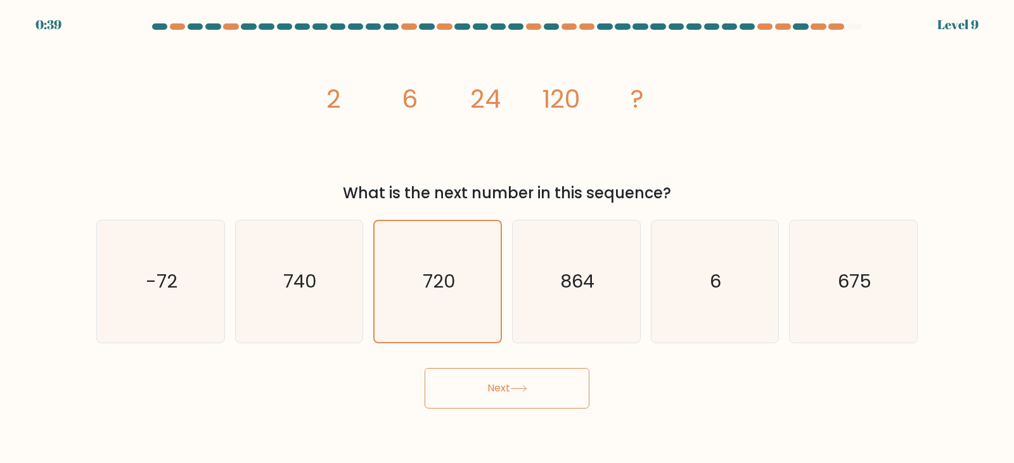
click at [425, 368] on button "Next" at bounding box center [507, 388] width 165 height 41
click at [505, 181] on div "image/svg+xml 2 6 24 120 ? What is the next number in this sequence?" at bounding box center [507, 121] width 837 height 167
click at [494, 394] on button "Next" at bounding box center [507, 388] width 165 height 41
click at [505, 392] on button "Next" at bounding box center [507, 388] width 165 height 41
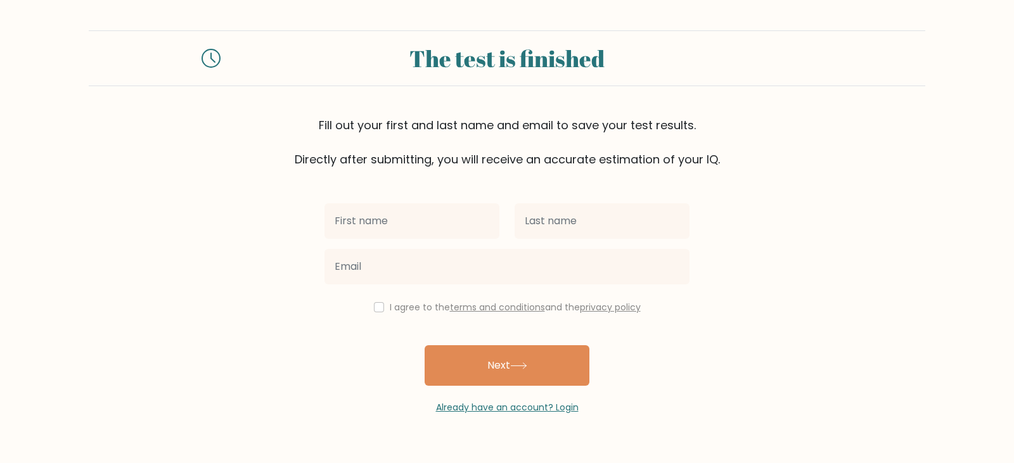
click at [424, 222] on input "text" at bounding box center [412, 220] width 175 height 35
type input "[PERSON_NAME]"
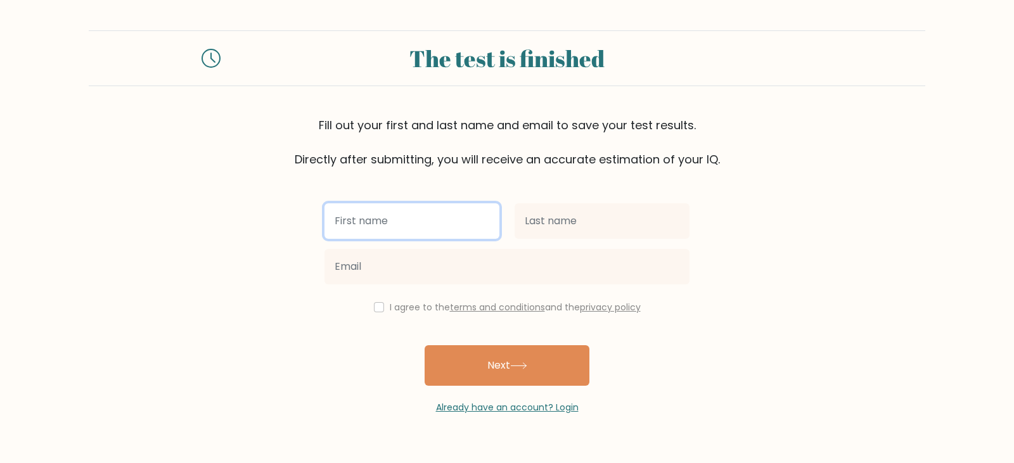
click at [433, 219] on input "text" at bounding box center [412, 220] width 175 height 35
type input "ROBIN"
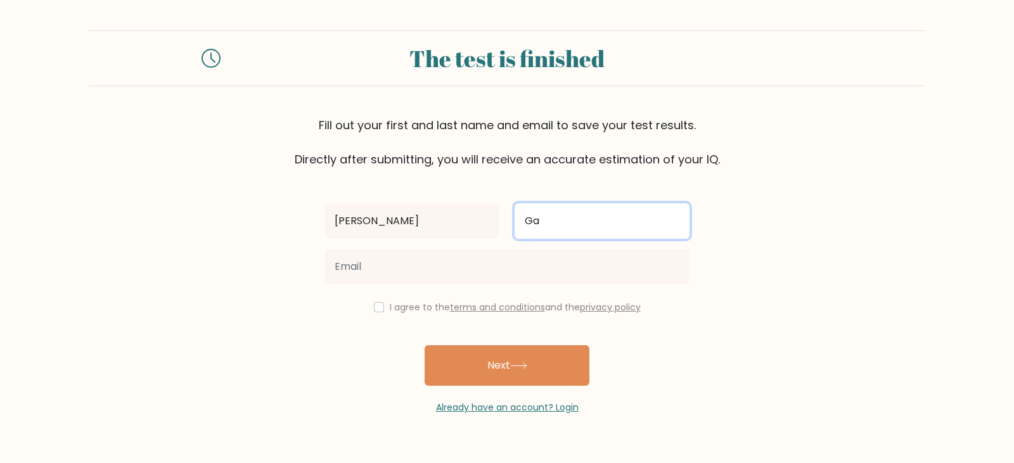
type input "Ga"
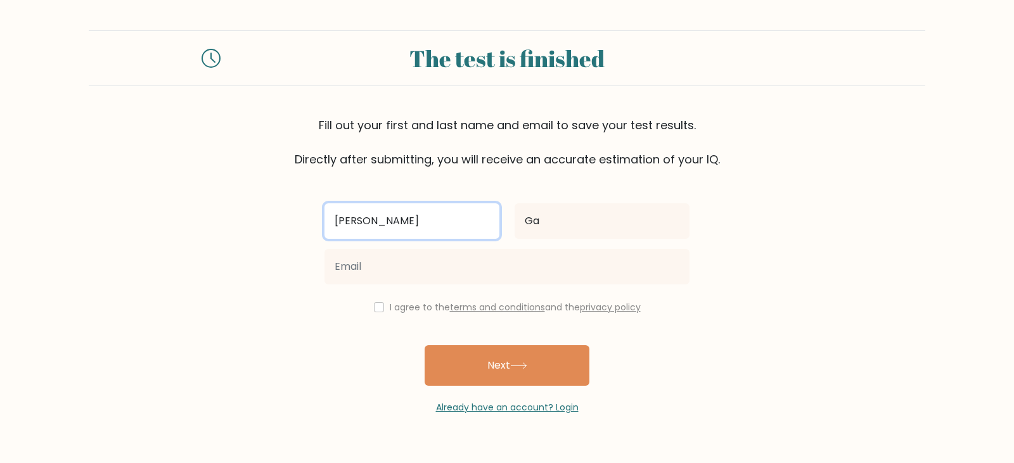
click at [434, 219] on input "ROBIN" at bounding box center [412, 220] width 175 height 35
type input "[PERSON_NAME]"
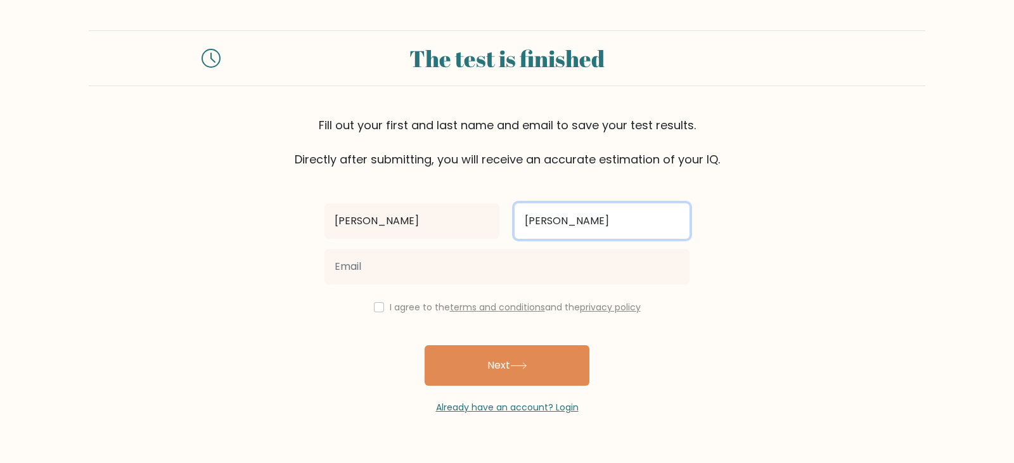
type input "Gabriel"
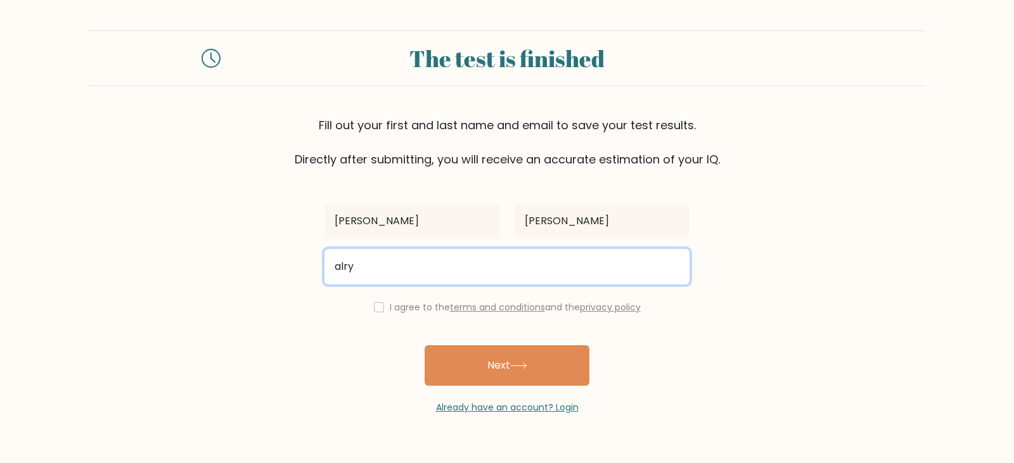
type input "alryxell29@gmail.com"
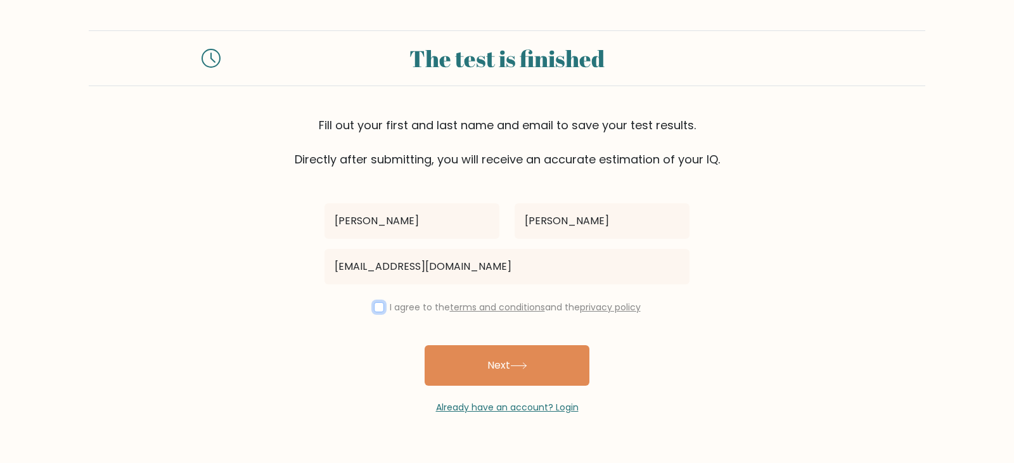
click at [374, 308] on input "checkbox" at bounding box center [379, 307] width 10 height 10
checkbox input "true"
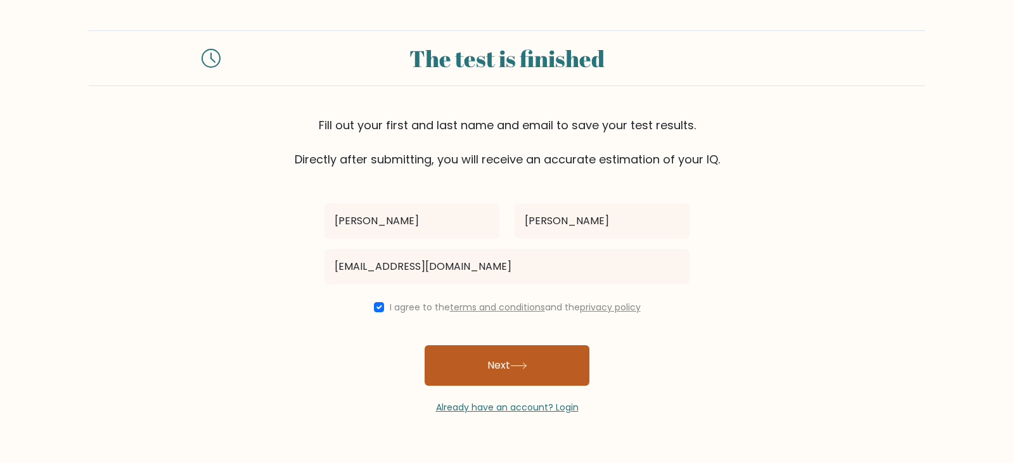
click at [524, 355] on button "Next" at bounding box center [507, 365] width 165 height 41
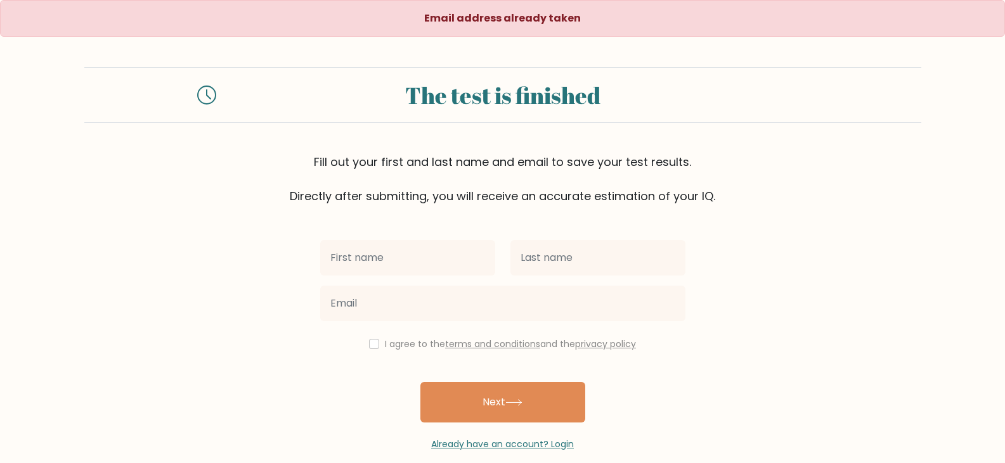
click at [362, 256] on input "text" at bounding box center [407, 257] width 175 height 35
type input "[PERSON_NAME]"
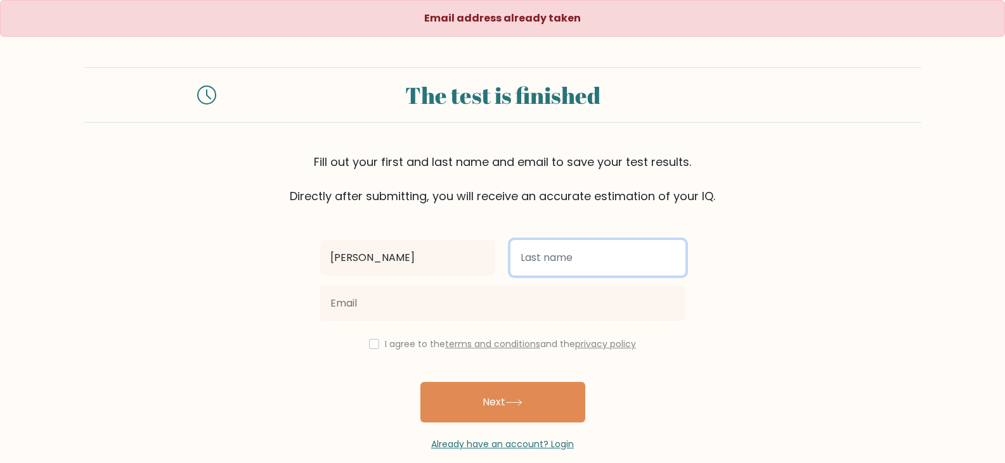
click at [538, 257] on input "text" at bounding box center [597, 257] width 175 height 35
type input "[PERSON_NAME]"
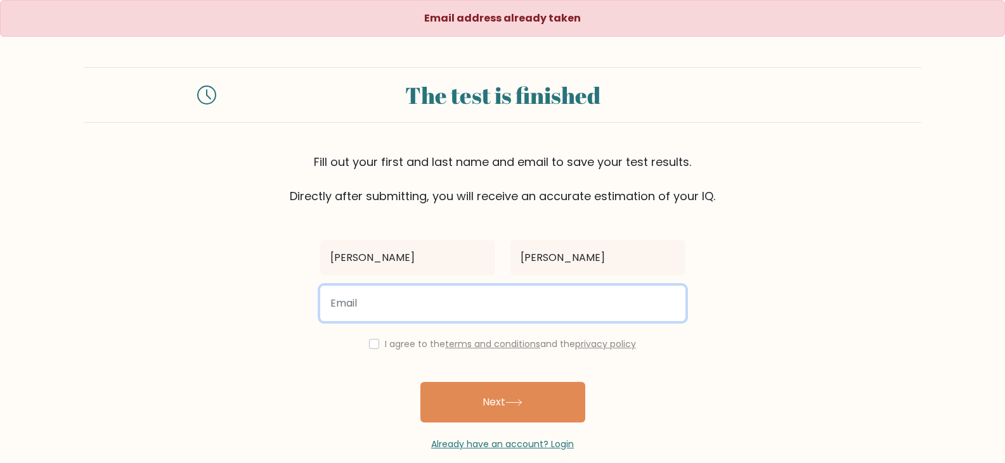
click at [414, 307] on input "email" at bounding box center [502, 303] width 365 height 35
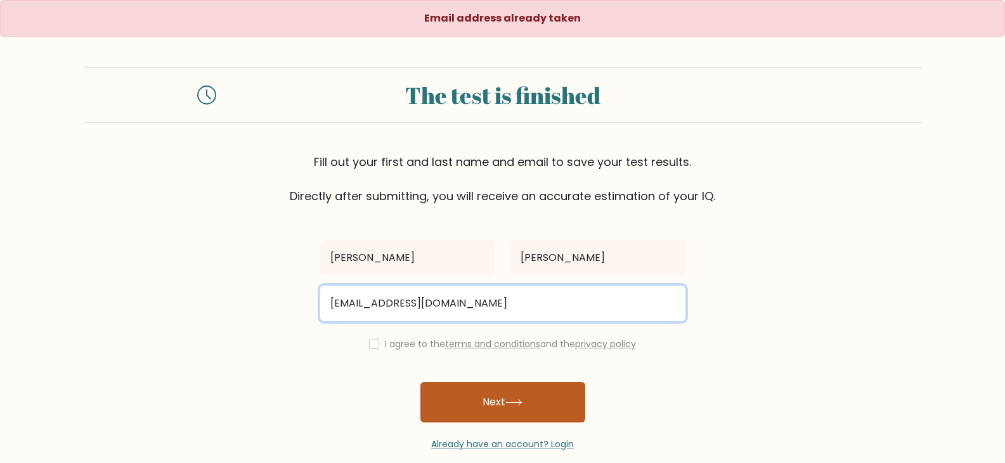
type input "loanbrix29@gmail.com"
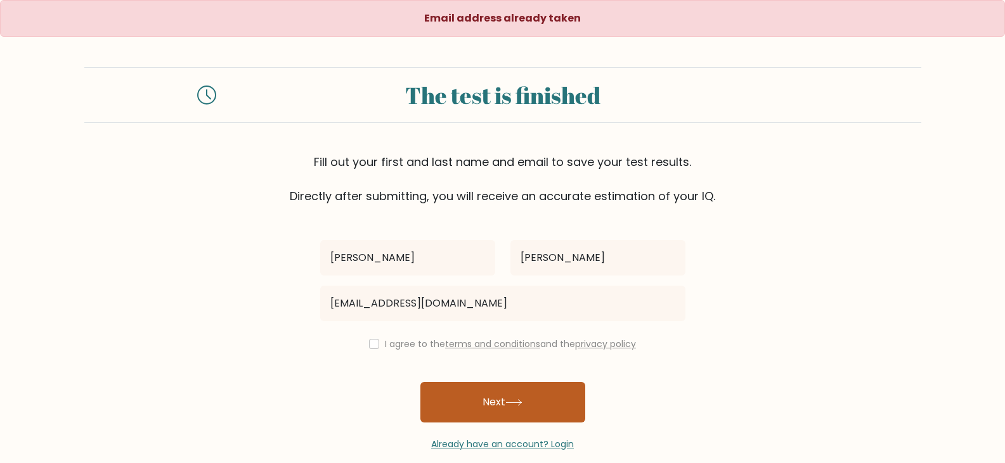
click at [513, 407] on button "Next" at bounding box center [502, 402] width 165 height 41
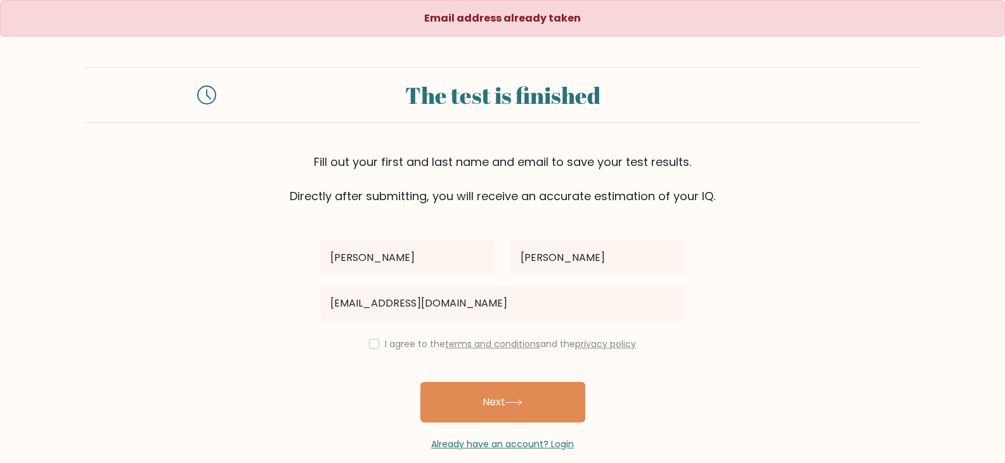
click at [375, 336] on div "Robin Gabriel loanbrix29@gmail.com I agree to the terms and conditions and the …" at bounding box center [503, 328] width 380 height 247
click at [373, 343] on input "checkbox" at bounding box center [374, 344] width 10 height 10
checkbox input "true"
click at [521, 393] on button "Next" at bounding box center [502, 402] width 165 height 41
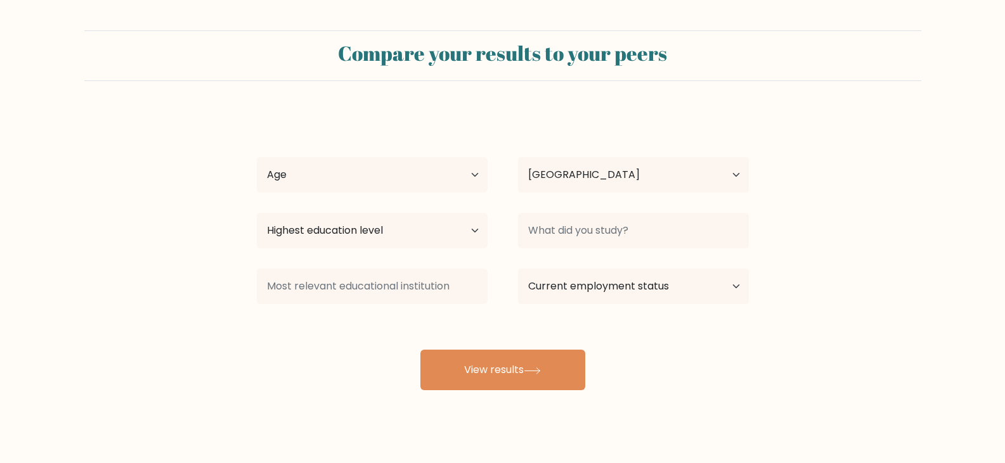
select select "PH"
click at [408, 186] on select "Age Under 18 years old 18-24 years old 25-34 years old 35-44 years old 45-54 ye…" at bounding box center [372, 174] width 231 height 35
select select "25_34"
click at [257, 157] on select "Age Under 18 years old 18-24 years old 25-34 years old 35-44 years old 45-54 ye…" at bounding box center [372, 174] width 231 height 35
click at [381, 232] on select "Highest education level No schooling Primary Lower Secondary Upper Secondary Oc…" at bounding box center [372, 230] width 231 height 35
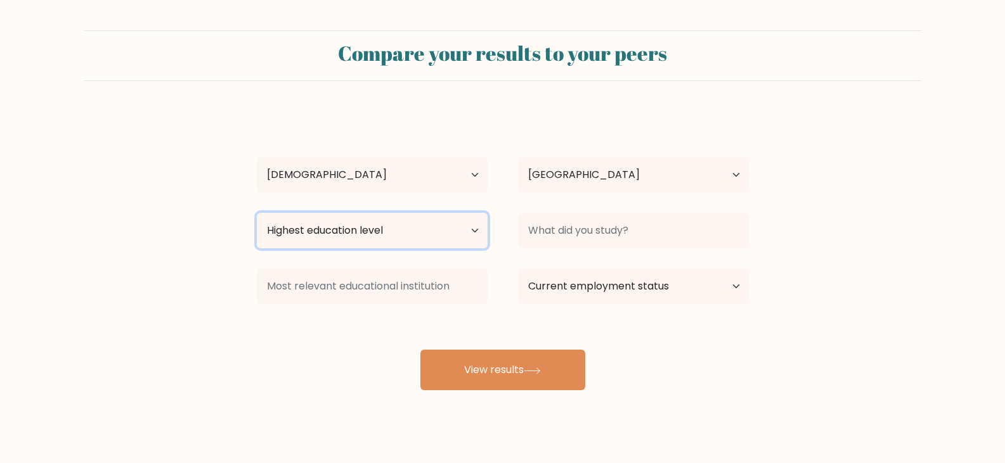
select select "occupation_specific"
click at [257, 213] on select "Highest education level No schooling Primary Lower Secondary Upper Secondary Oc…" at bounding box center [372, 230] width 231 height 35
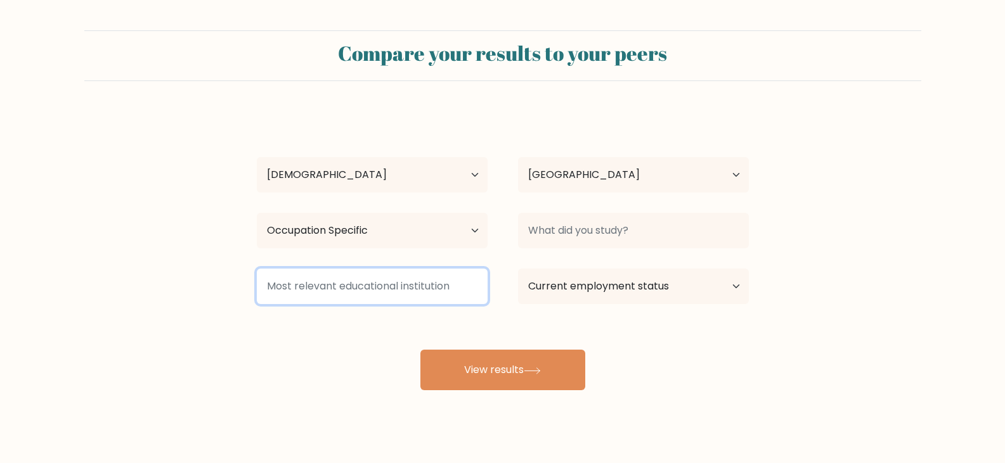
click at [370, 291] on input at bounding box center [372, 286] width 231 height 35
type input "E"
type input "TESDA"
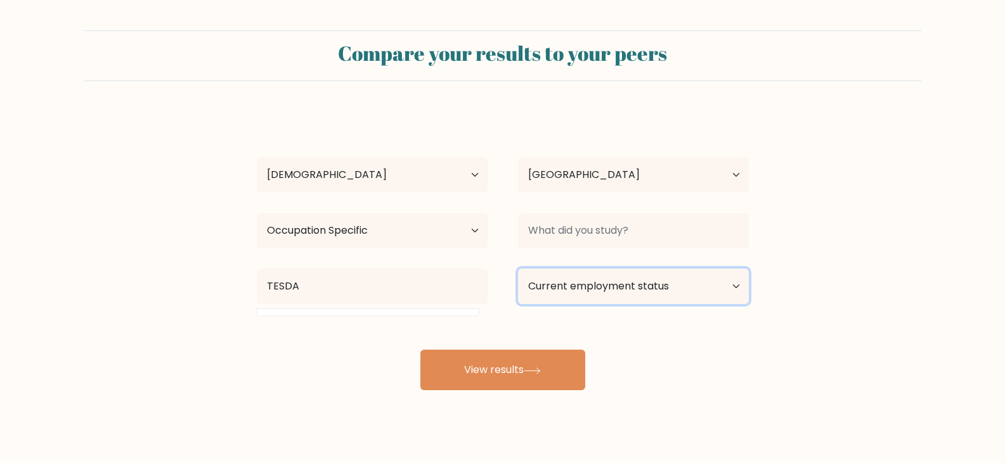
click at [722, 285] on select "Current employment status Employed Student Retired Other / prefer not to answer" at bounding box center [633, 286] width 231 height 35
select select "other"
click at [518, 269] on select "Current employment status Employed Student Retired Other / prefer not to answer" at bounding box center [633, 286] width 231 height 35
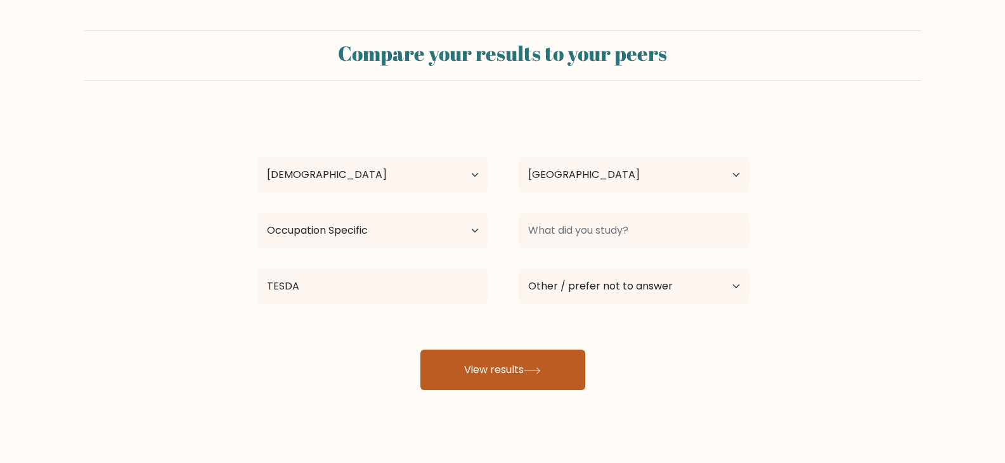
click at [543, 377] on button "View results" at bounding box center [502, 370] width 165 height 41
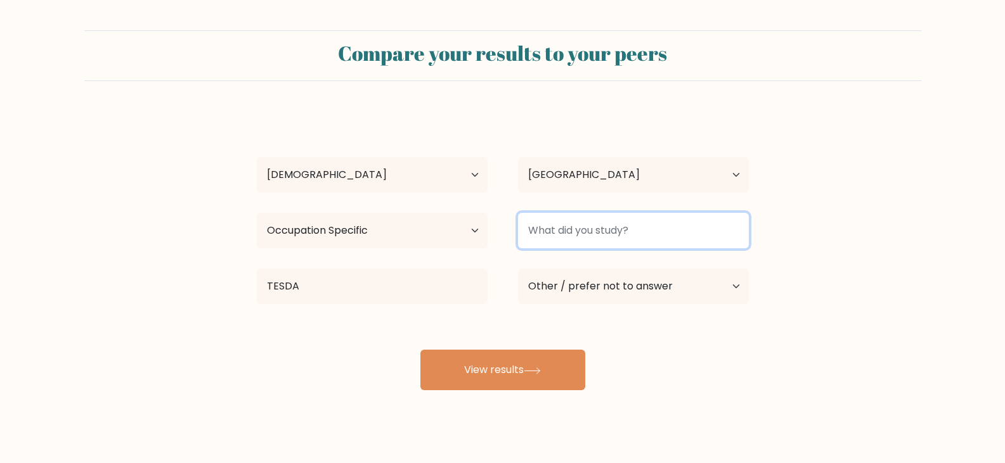
click at [605, 225] on input at bounding box center [633, 230] width 231 height 35
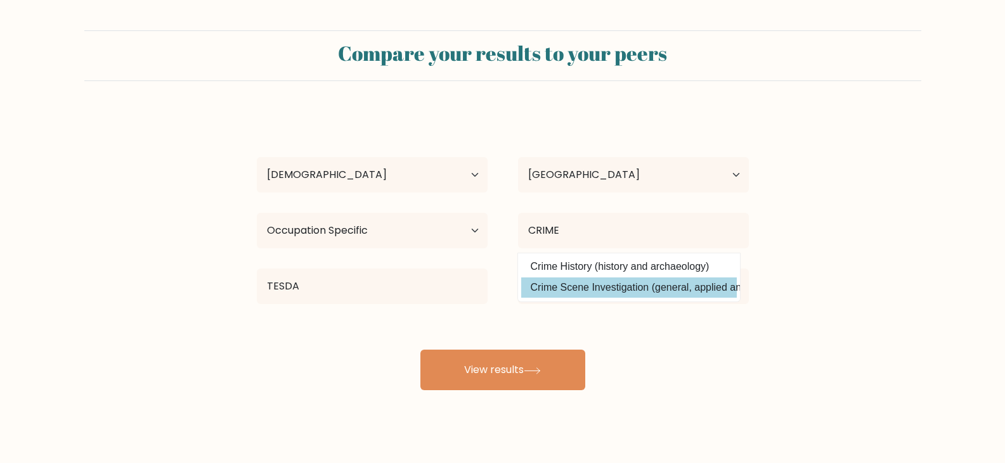
drag, startPoint x: 664, startPoint y: 289, endPoint x: 590, endPoint y: 307, distance: 75.8
click at [664, 288] on option "Crime Scene Investigation (general, applied and forensic sciences)" at bounding box center [629, 288] width 216 height 20
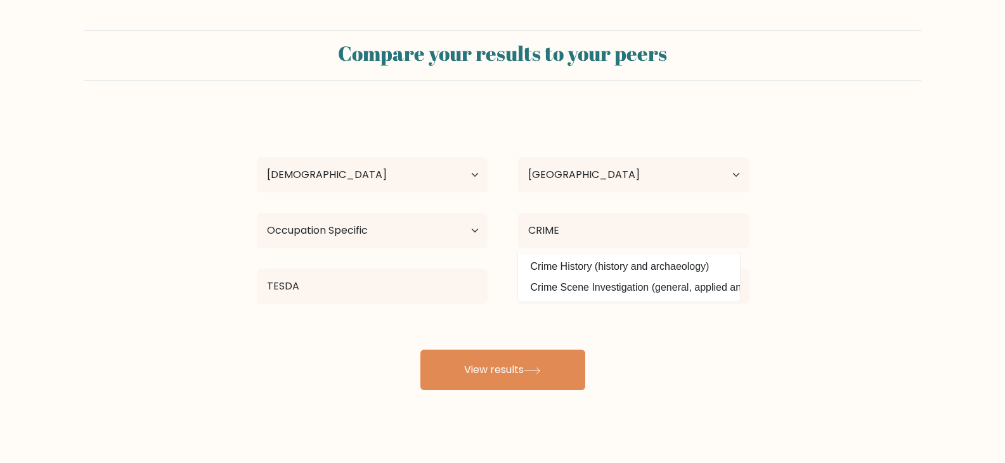
type input "Crime Scene Investigation"
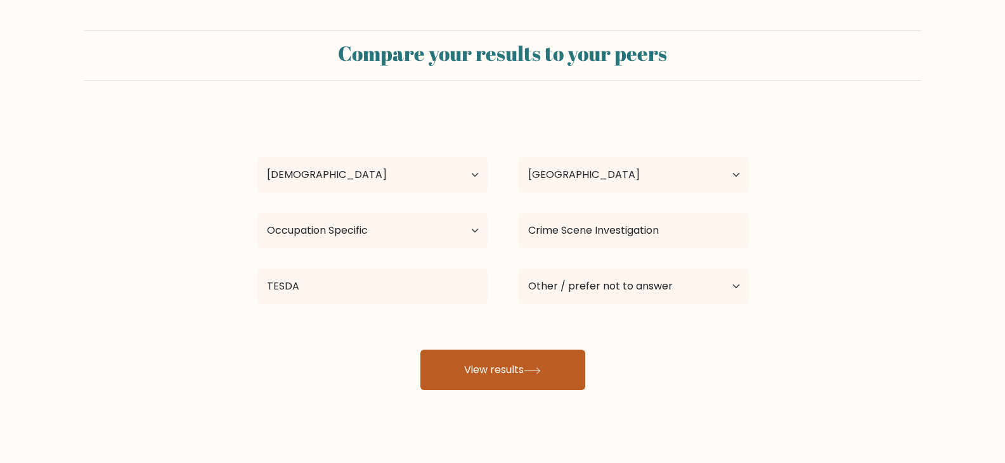
click at [500, 377] on button "View results" at bounding box center [502, 370] width 165 height 41
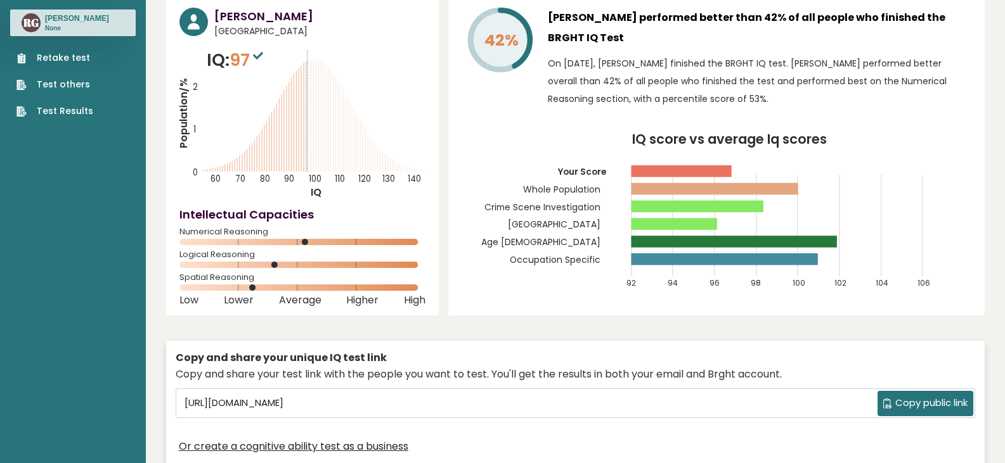
scroll to position [127, 0]
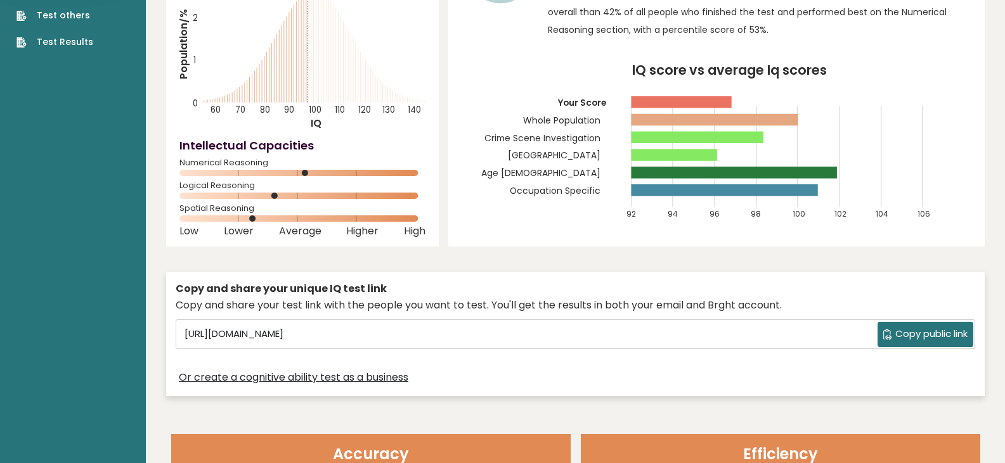
click at [920, 337] on span "Copy public link" at bounding box center [931, 334] width 72 height 15
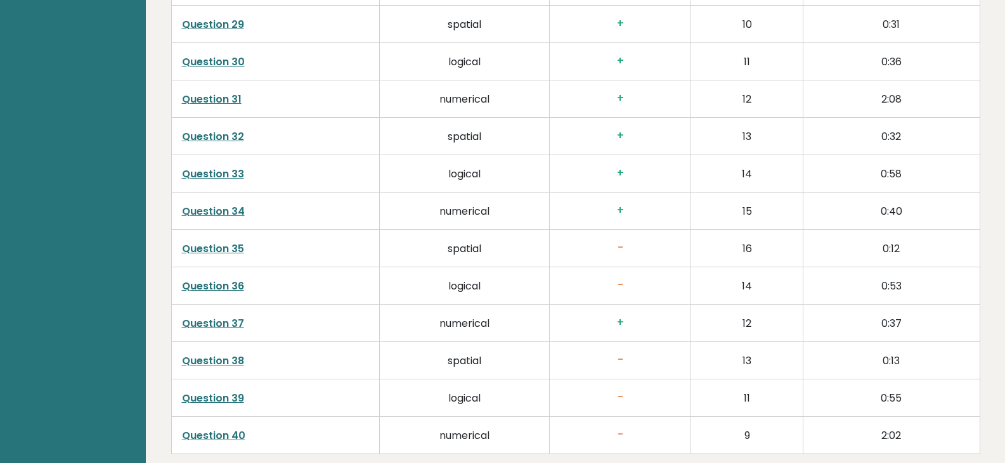
scroll to position [3278, 0]
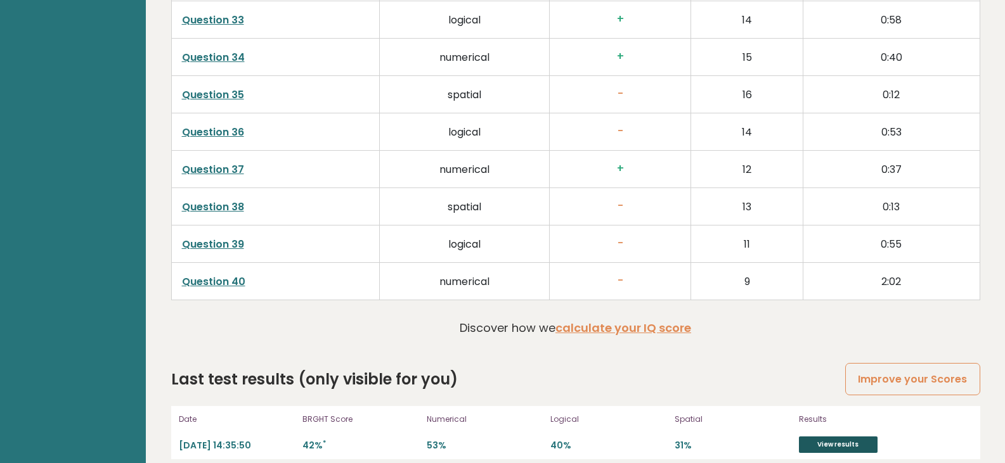
click at [832, 437] on link "View results" at bounding box center [838, 445] width 79 height 16
